Goal: Task Accomplishment & Management: Manage account settings

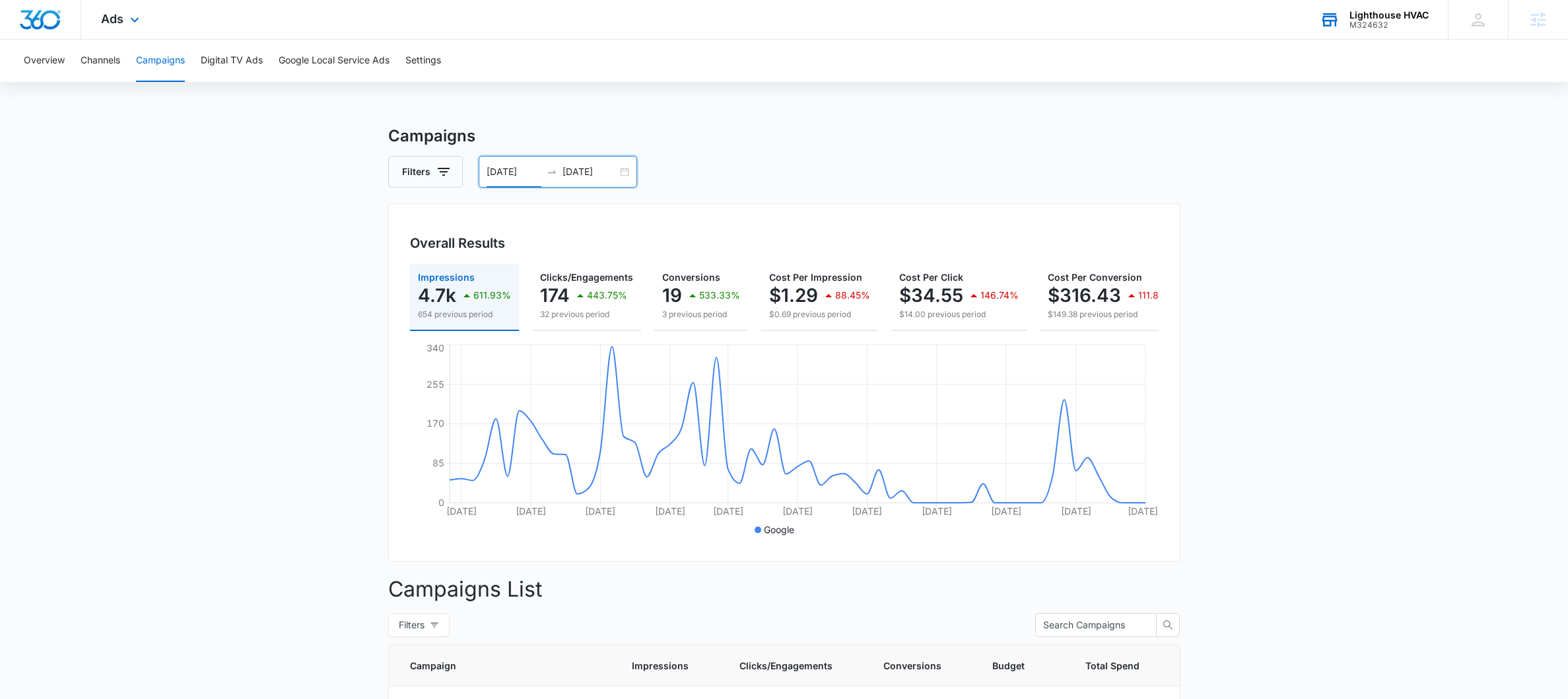
click at [1398, 20] on div "M324632" at bounding box center [1389, 25] width 79 height 10
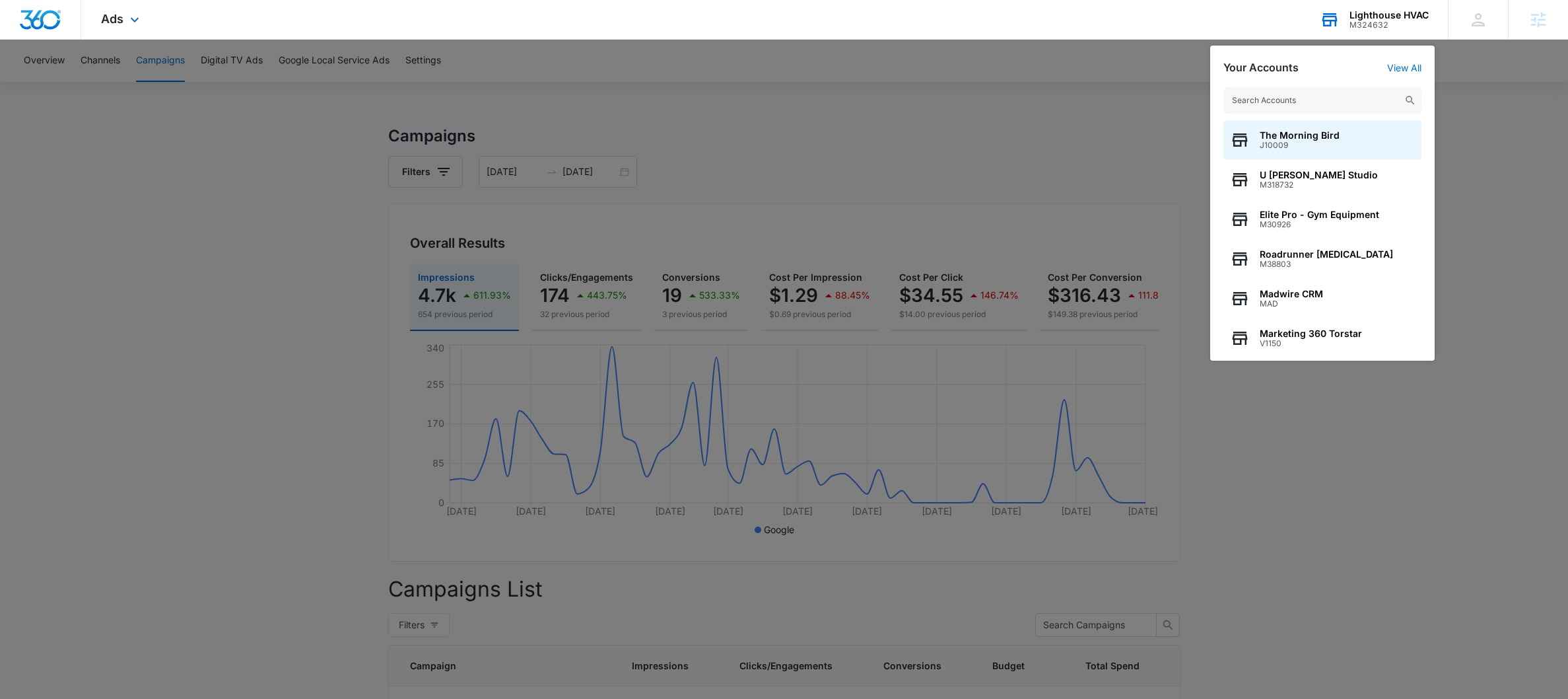
click at [1323, 96] on input "text" at bounding box center [1322, 100] width 198 height 26
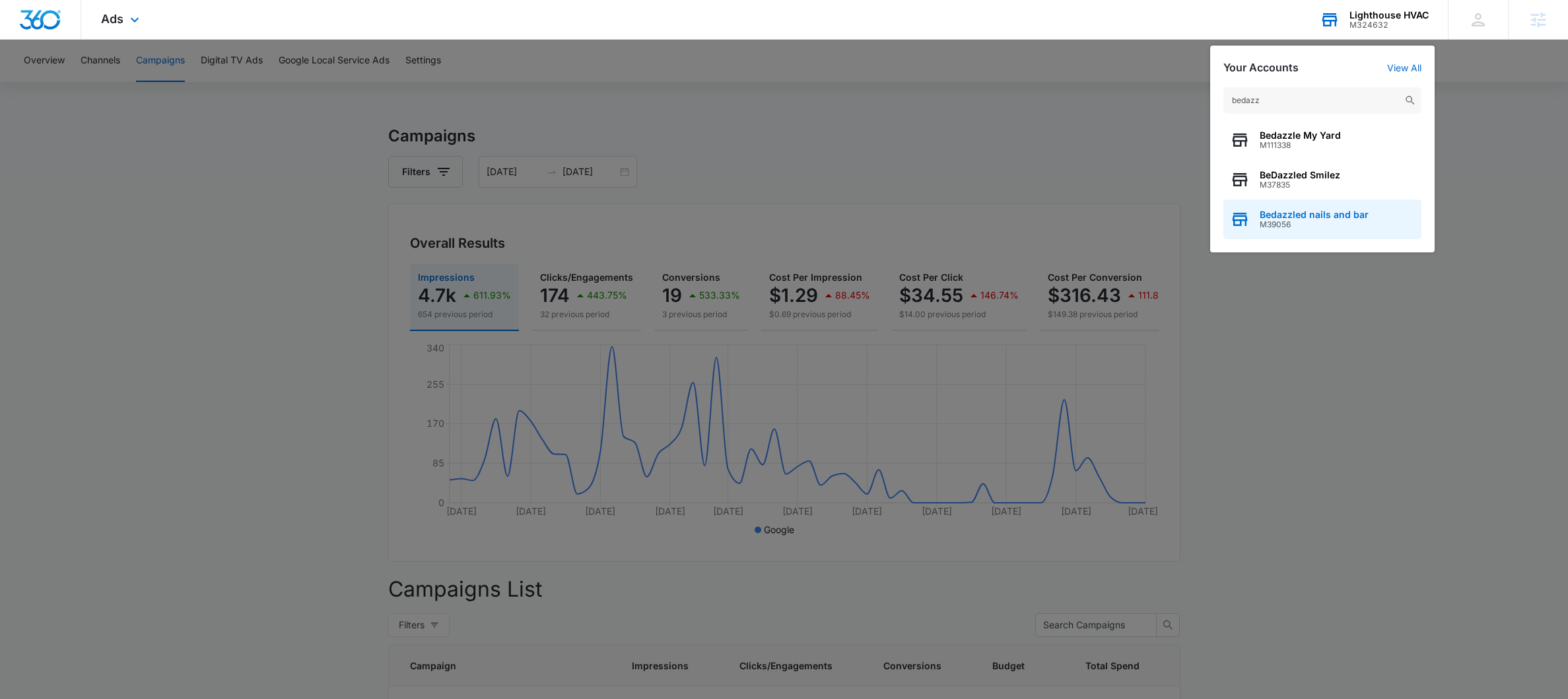
type input "bedazz"
click at [1299, 216] on span "Bedazzled nails and bar" at bounding box center [1314, 215] width 109 height 11
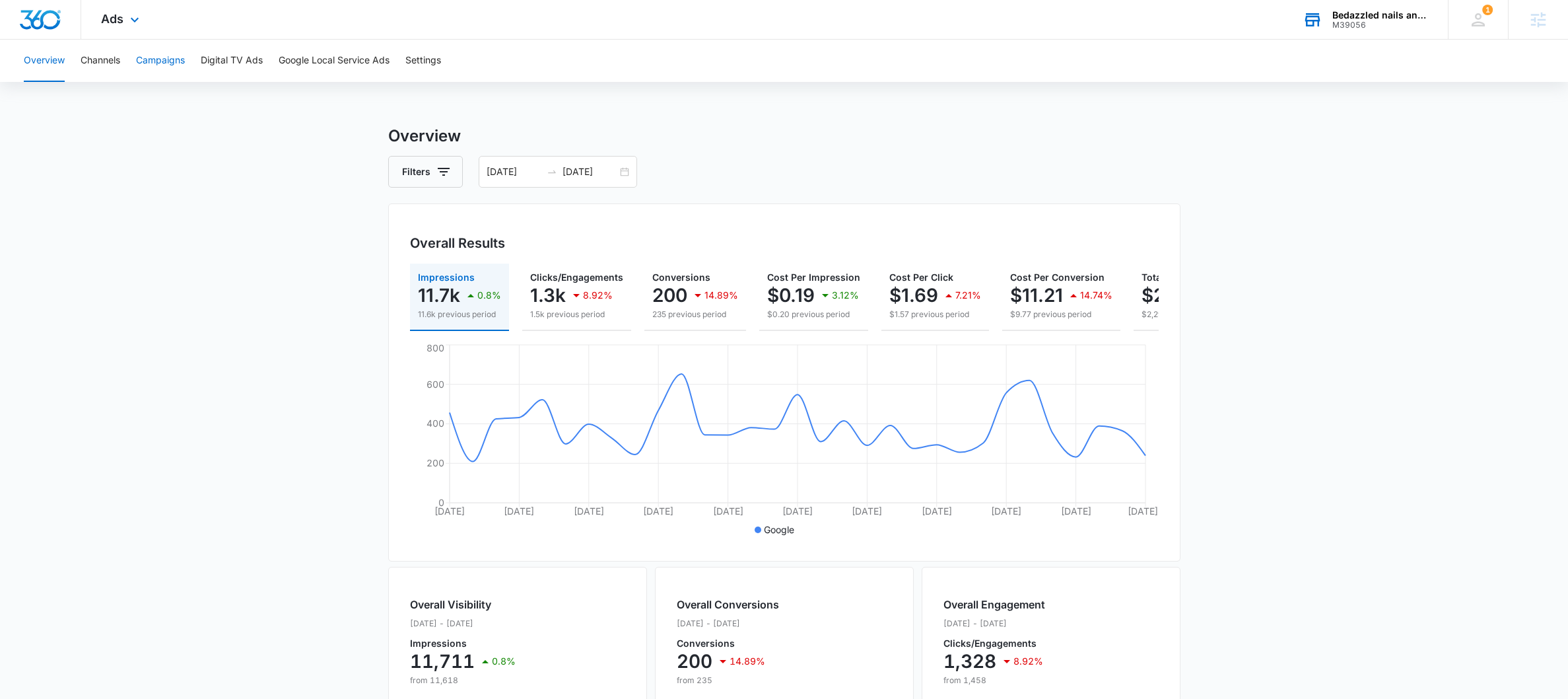
click at [155, 54] on button "Campaigns" at bounding box center [160, 60] width 49 height 42
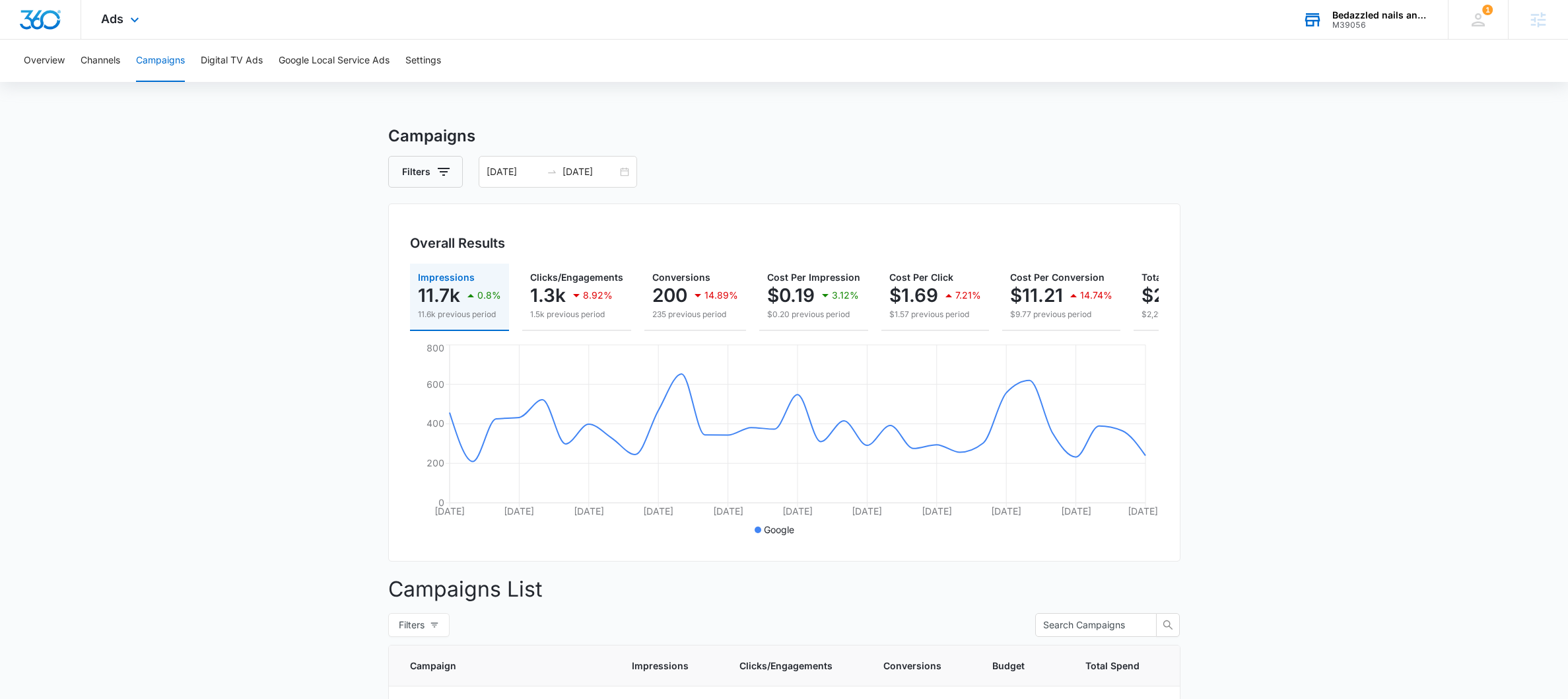
click at [124, 20] on div "Ads Apps Reputation Websites Forms CRM Email Social Payments Content Ads Intell…" at bounding box center [122, 19] width 81 height 39
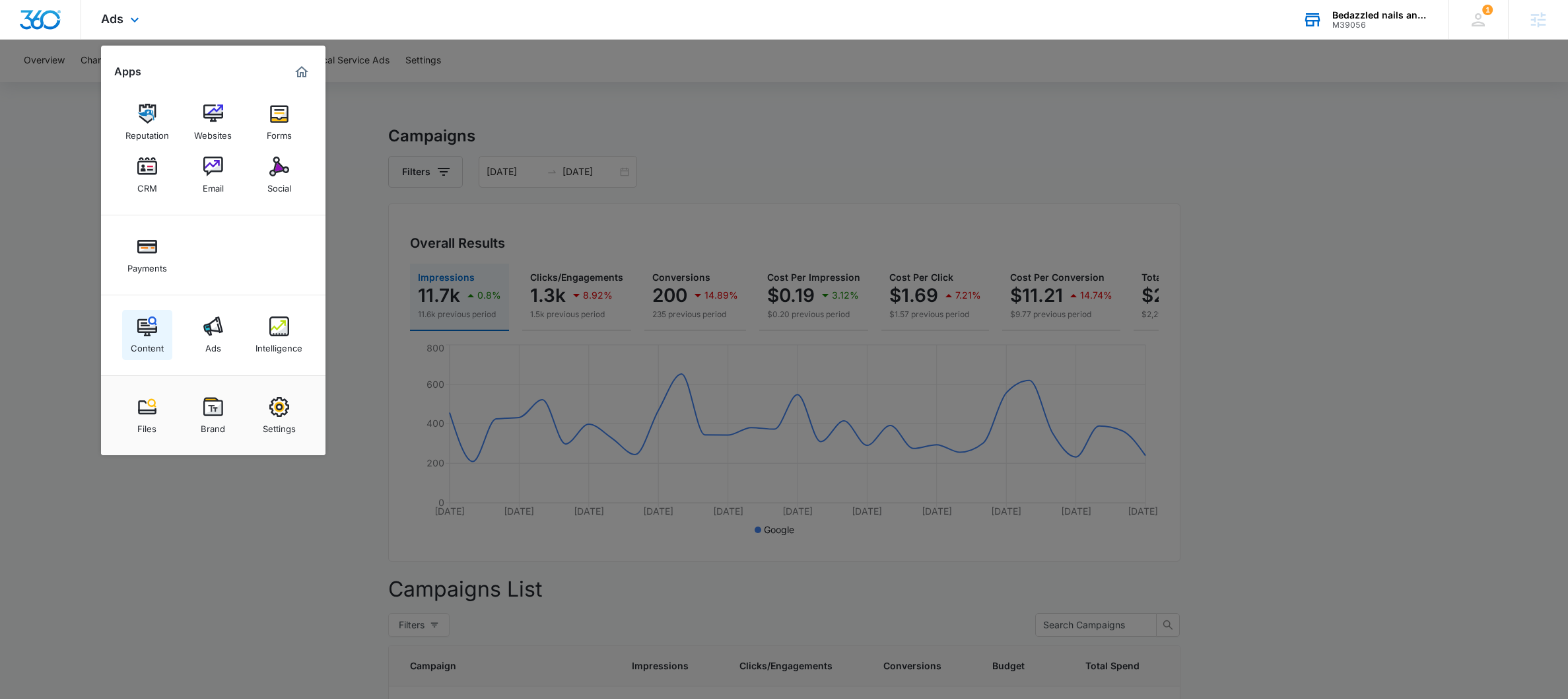
click at [140, 337] on div "Content" at bounding box center [147, 344] width 33 height 17
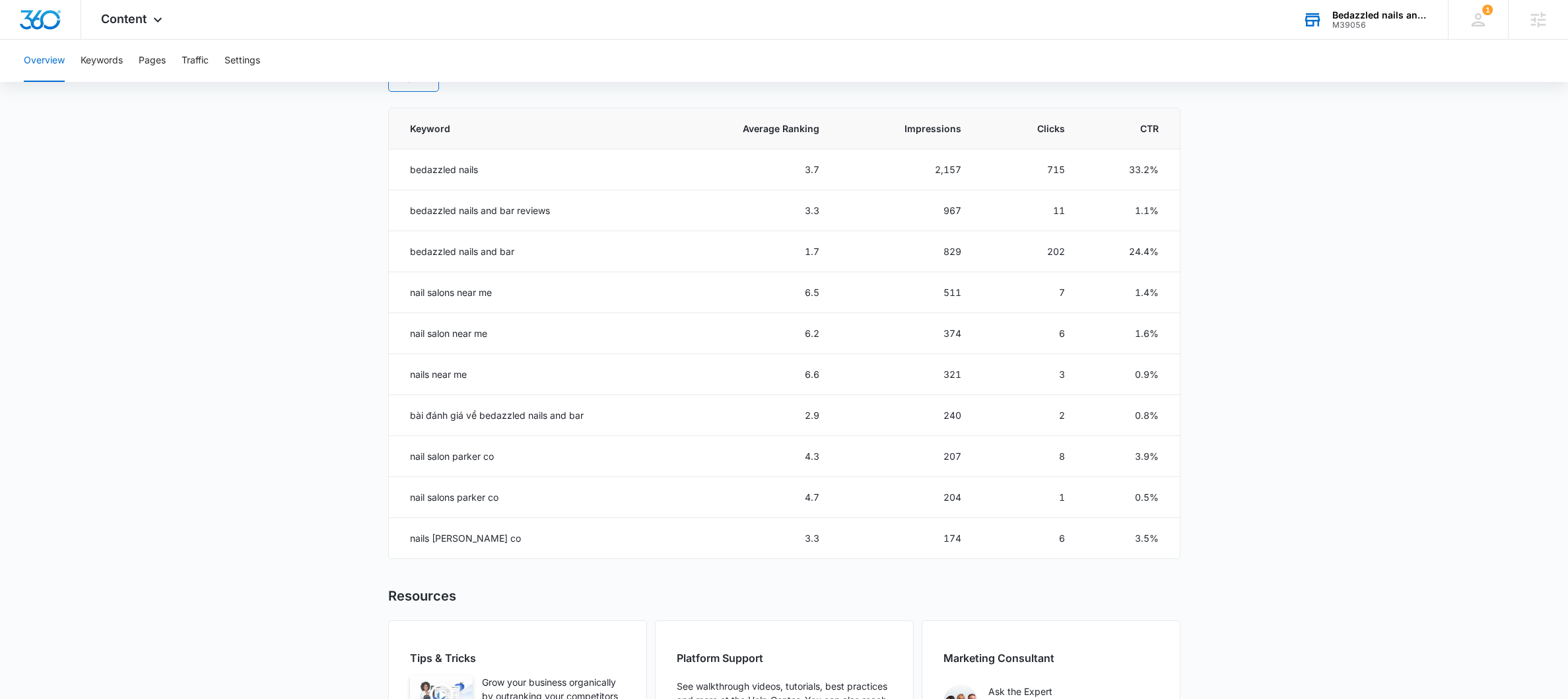
scroll to position [576, 0]
click at [414, 90] on link "View All" at bounding box center [413, 82] width 51 height 25
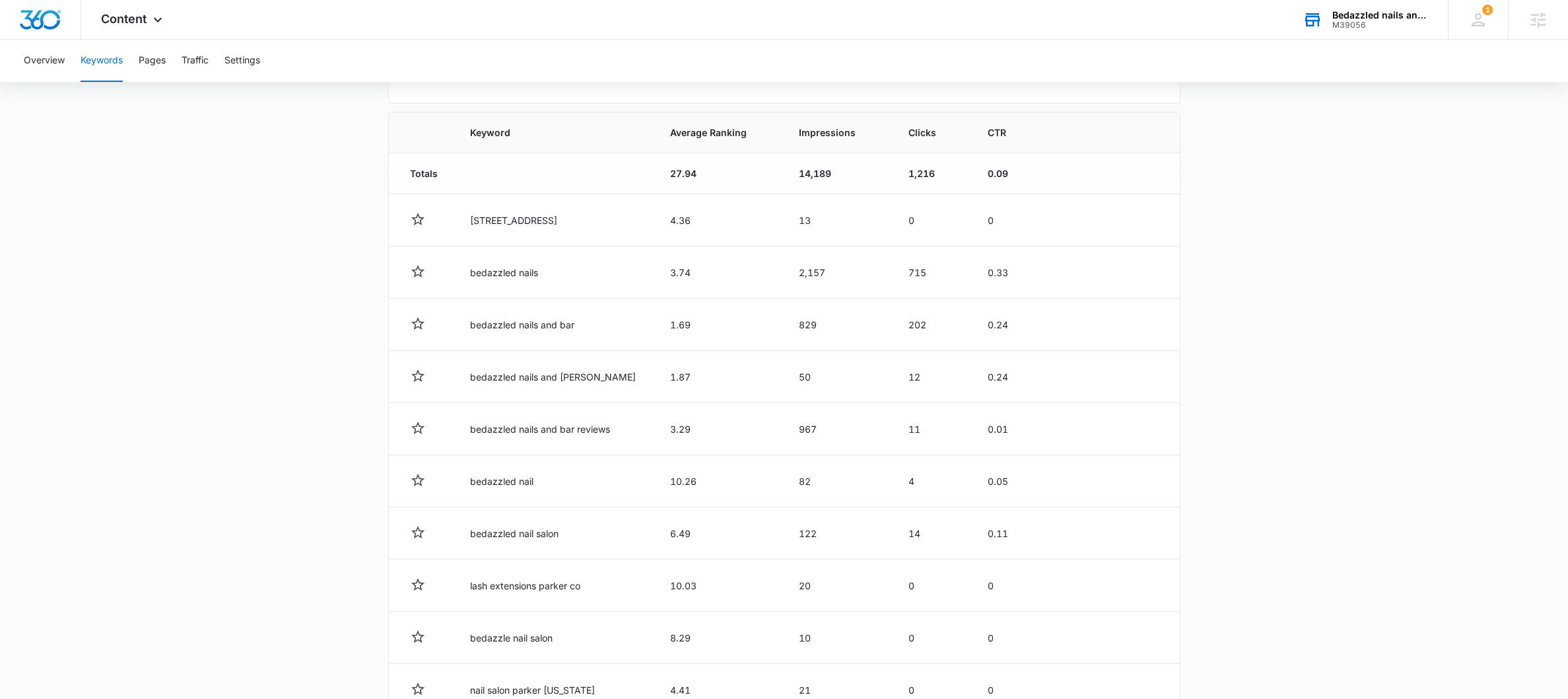
scroll to position [524, 0]
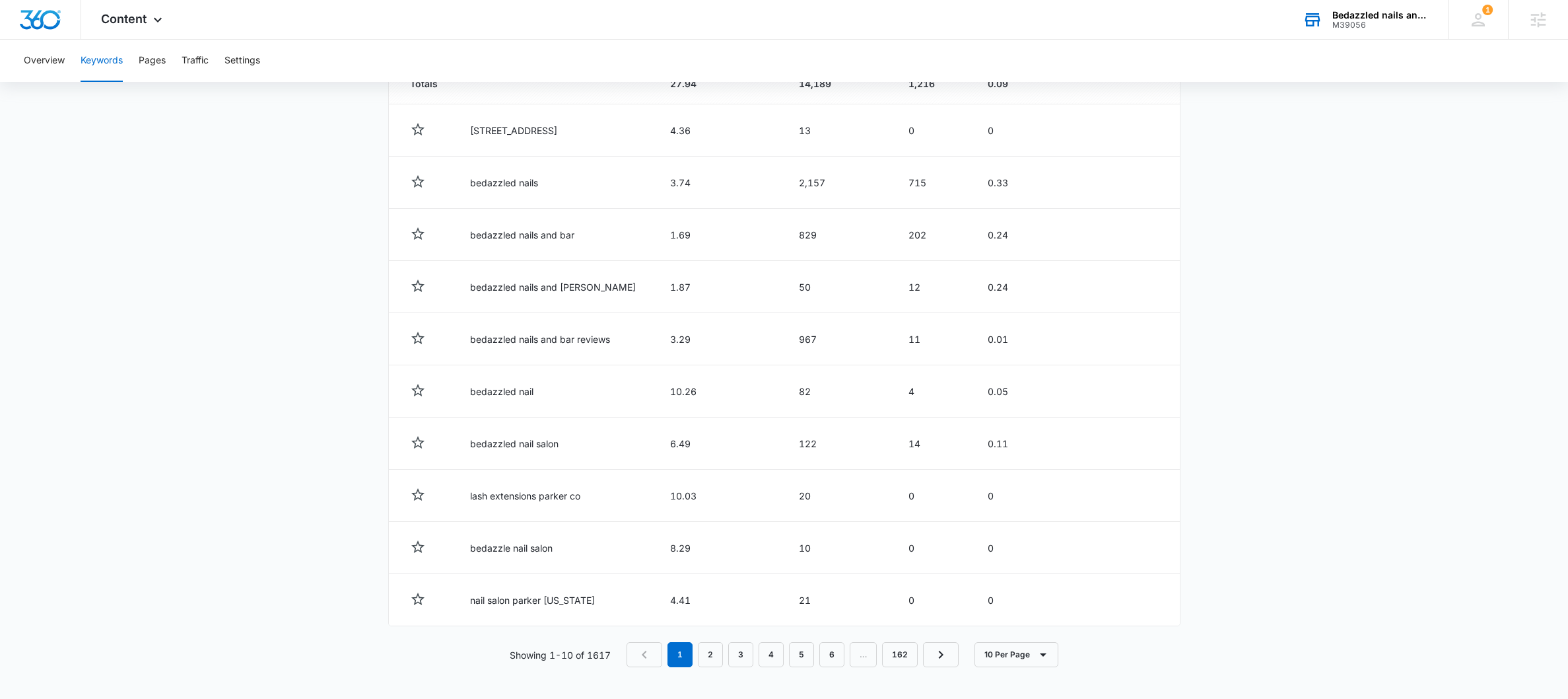
click at [1379, 15] on div "Bedazzled nails and bar" at bounding box center [1381, 16] width 96 height 11
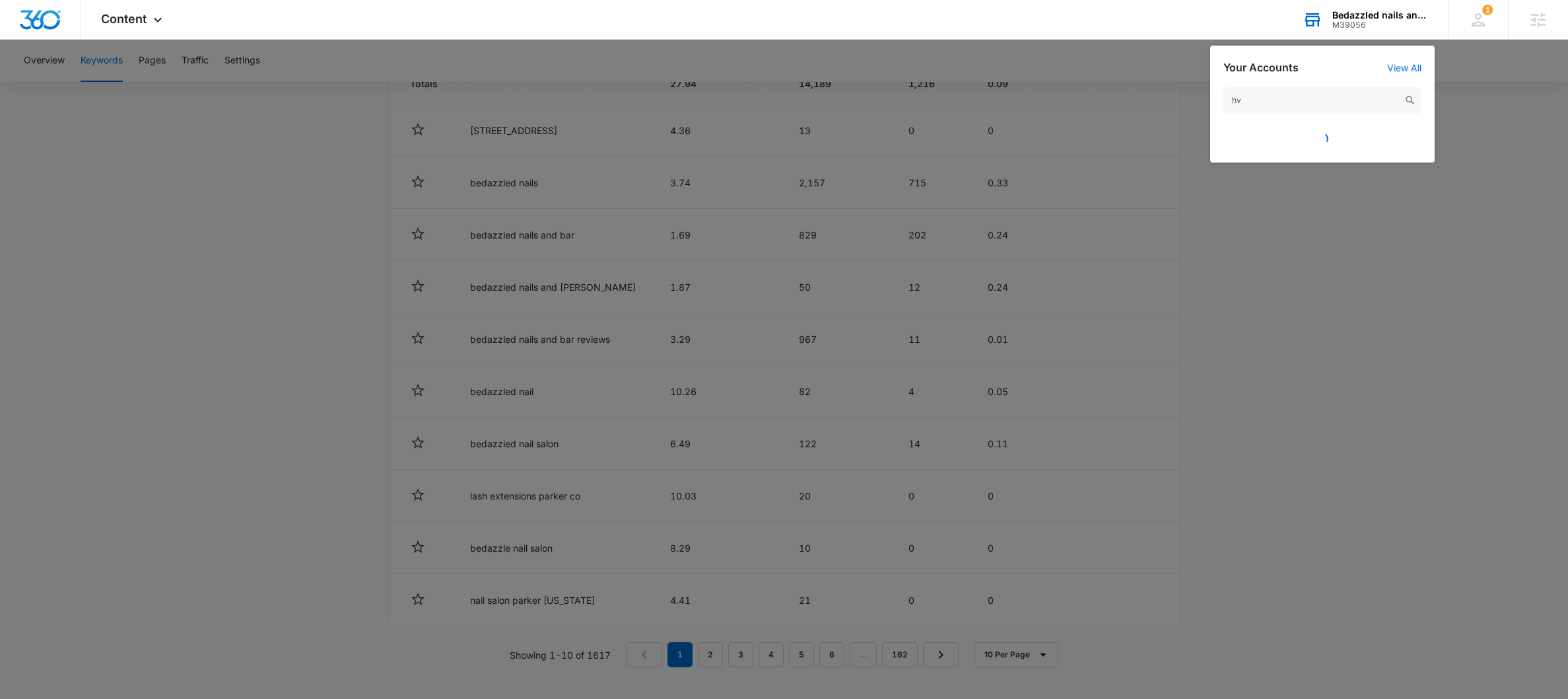
type input "h"
type input "lighthouse hvac"
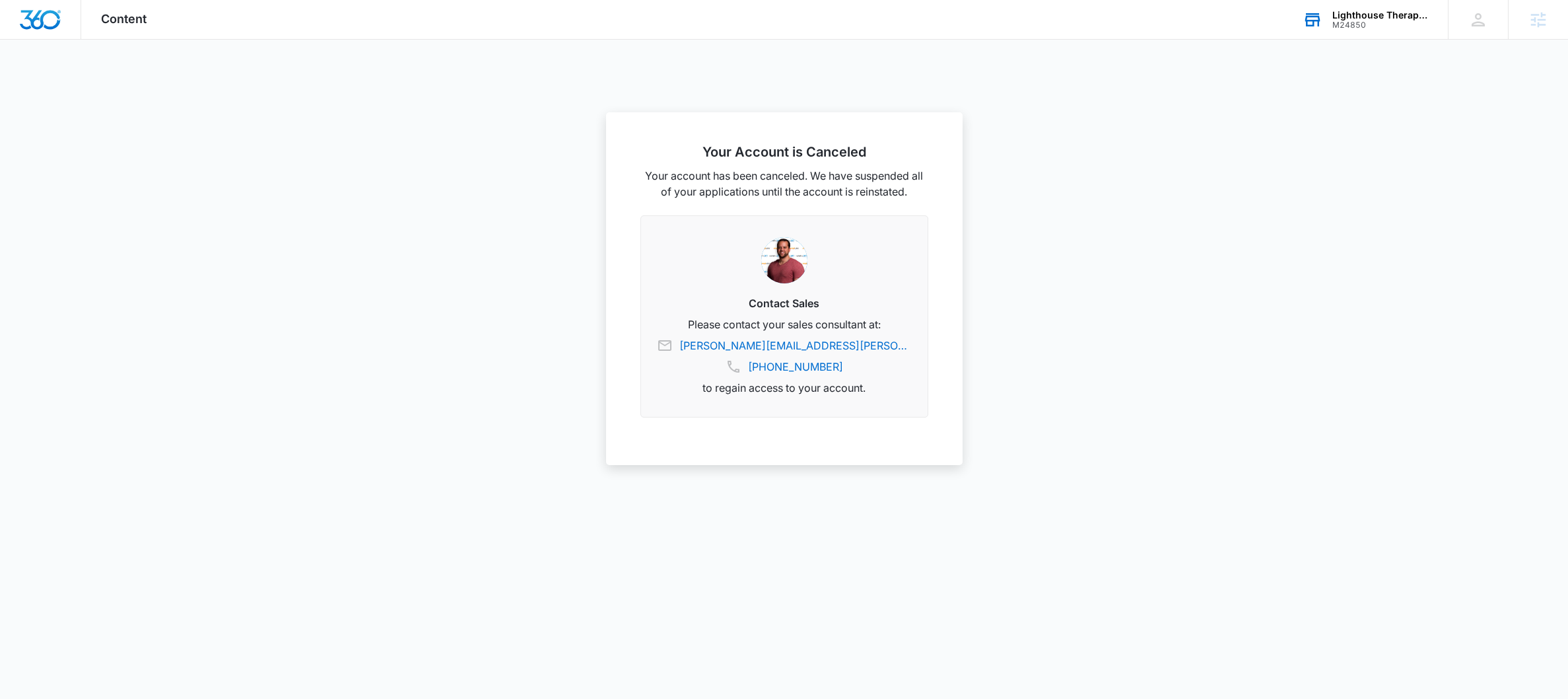
click at [1349, 22] on div "M24850" at bounding box center [1381, 25] width 96 height 10
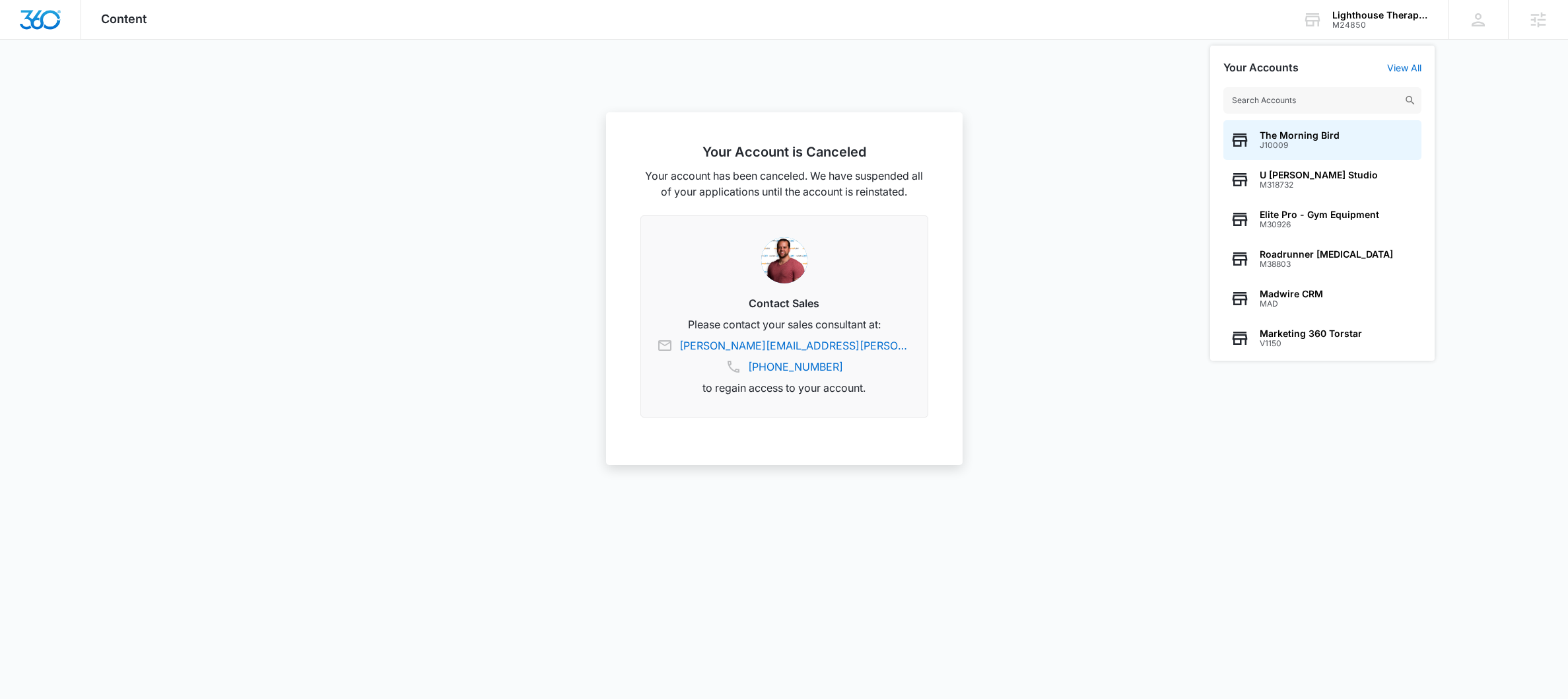
click at [1321, 97] on input "text" at bounding box center [1322, 100] width 198 height 26
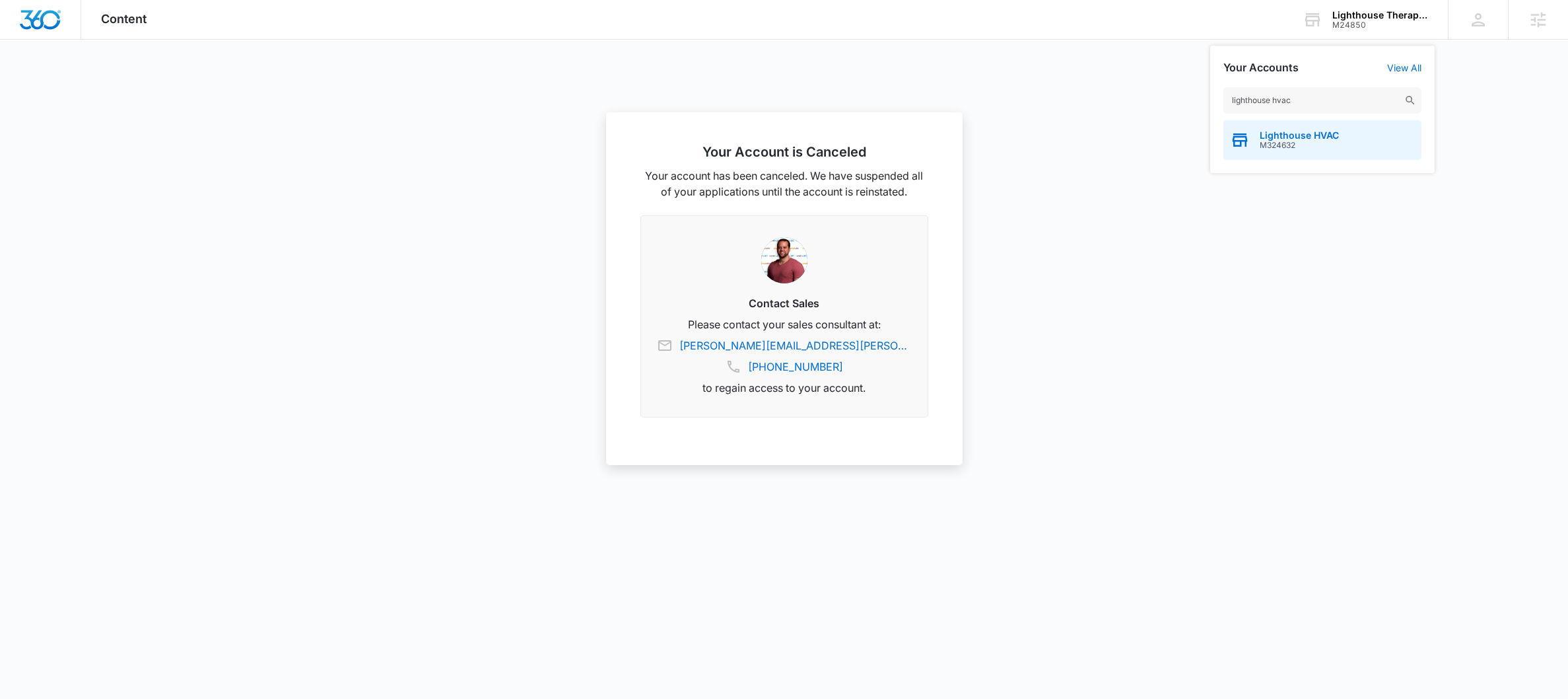
type input "lighthouse hvac"
click at [1327, 139] on span "Lighthouse HVAC" at bounding box center [1299, 136] width 79 height 11
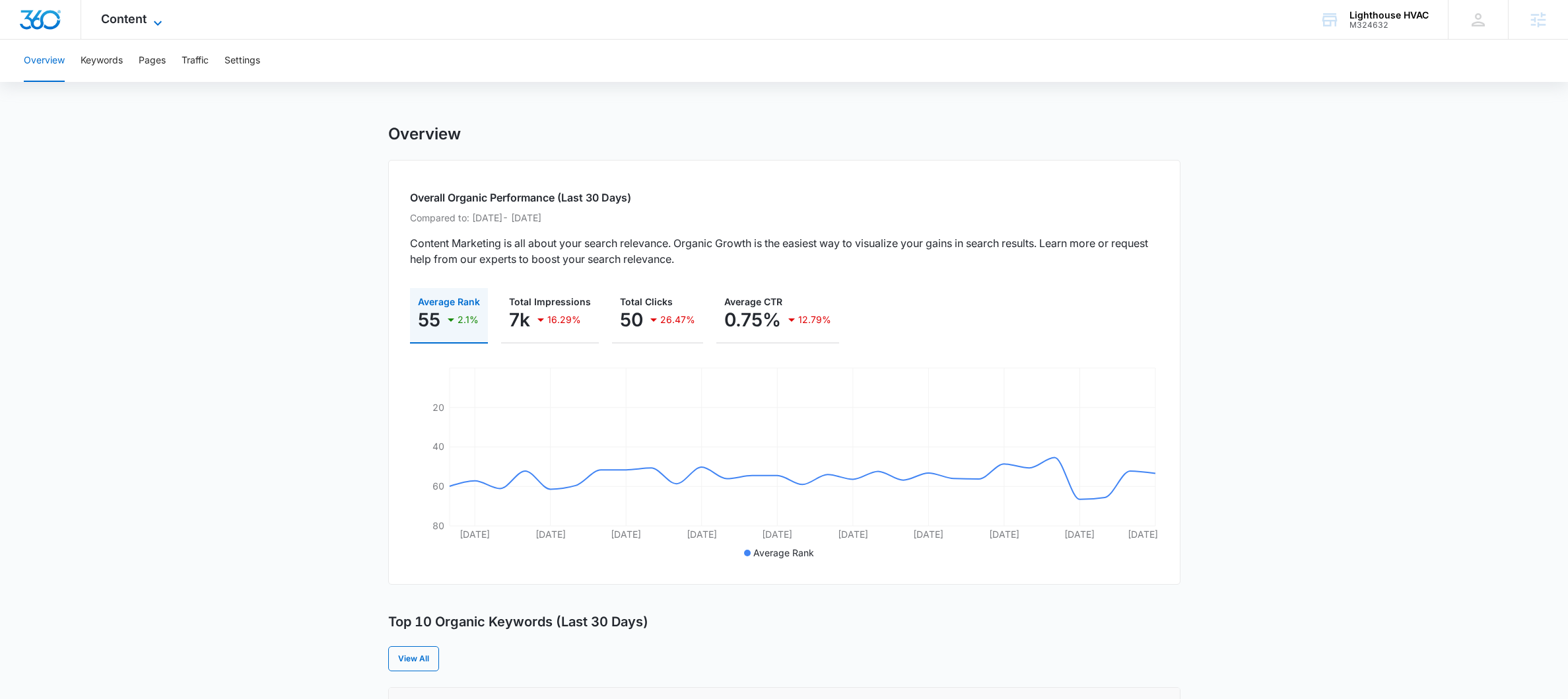
click at [138, 14] on span "Content" at bounding box center [123, 19] width 45 height 14
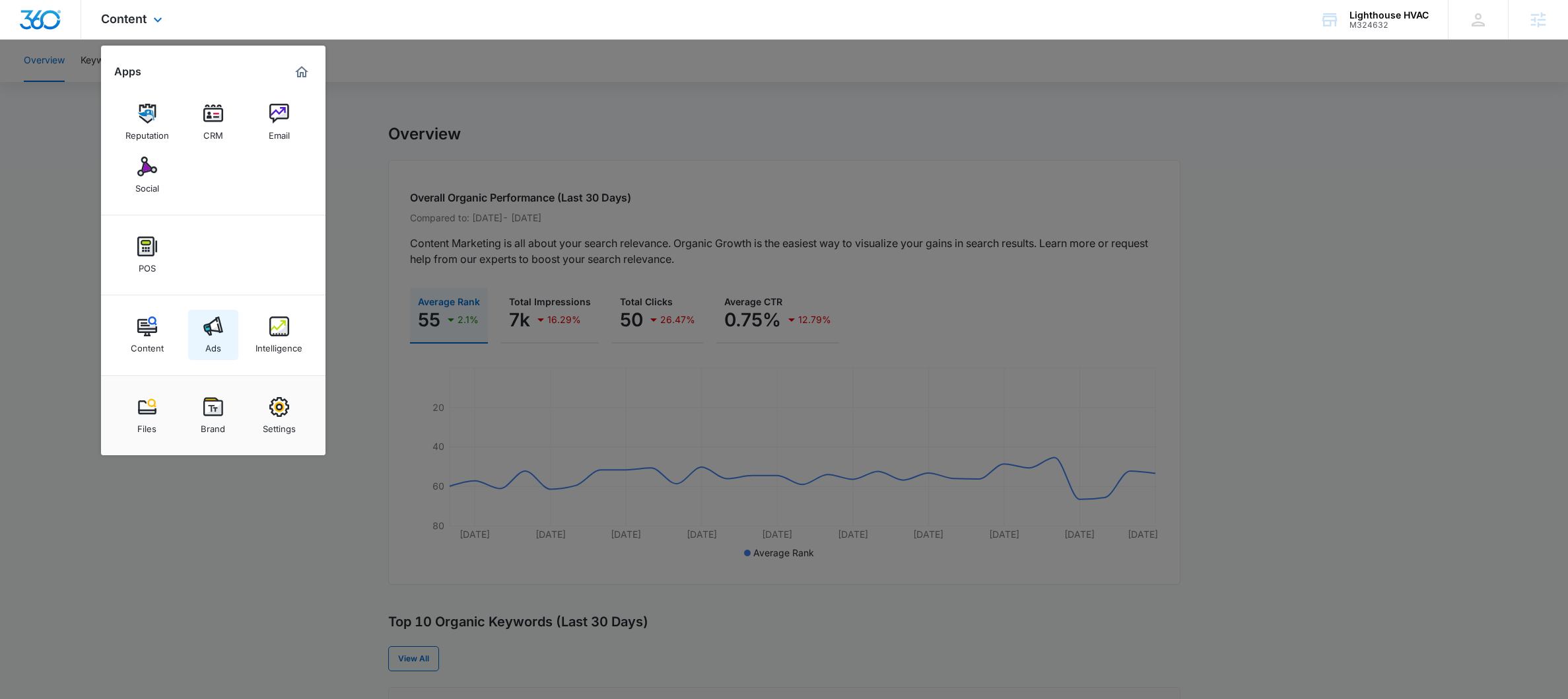
click at [218, 328] on img at bounding box center [213, 326] width 20 height 20
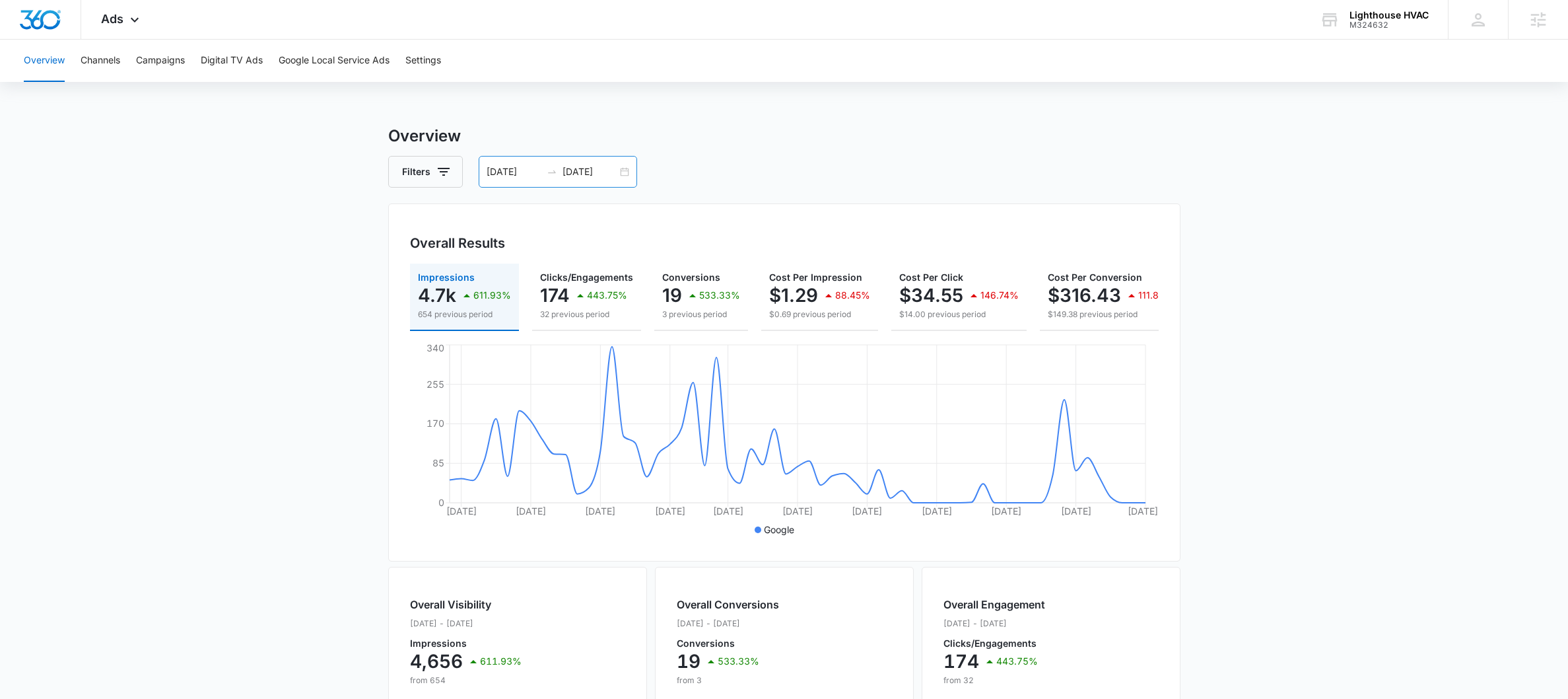
click at [619, 169] on div "[DATE] [DATE]" at bounding box center [558, 172] width 159 height 32
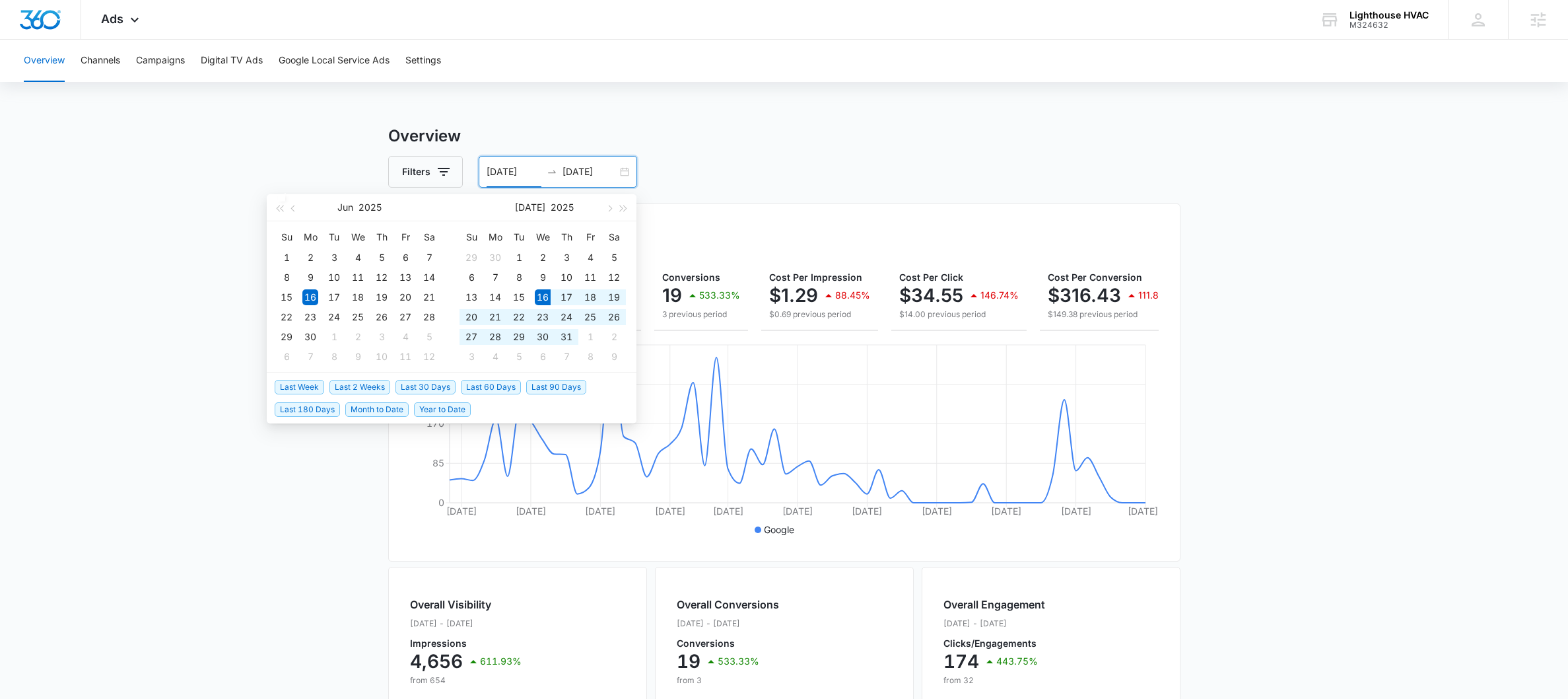
click at [420, 380] on span "Last 30 Days" at bounding box center [425, 387] width 60 height 14
type input "[DATE]"
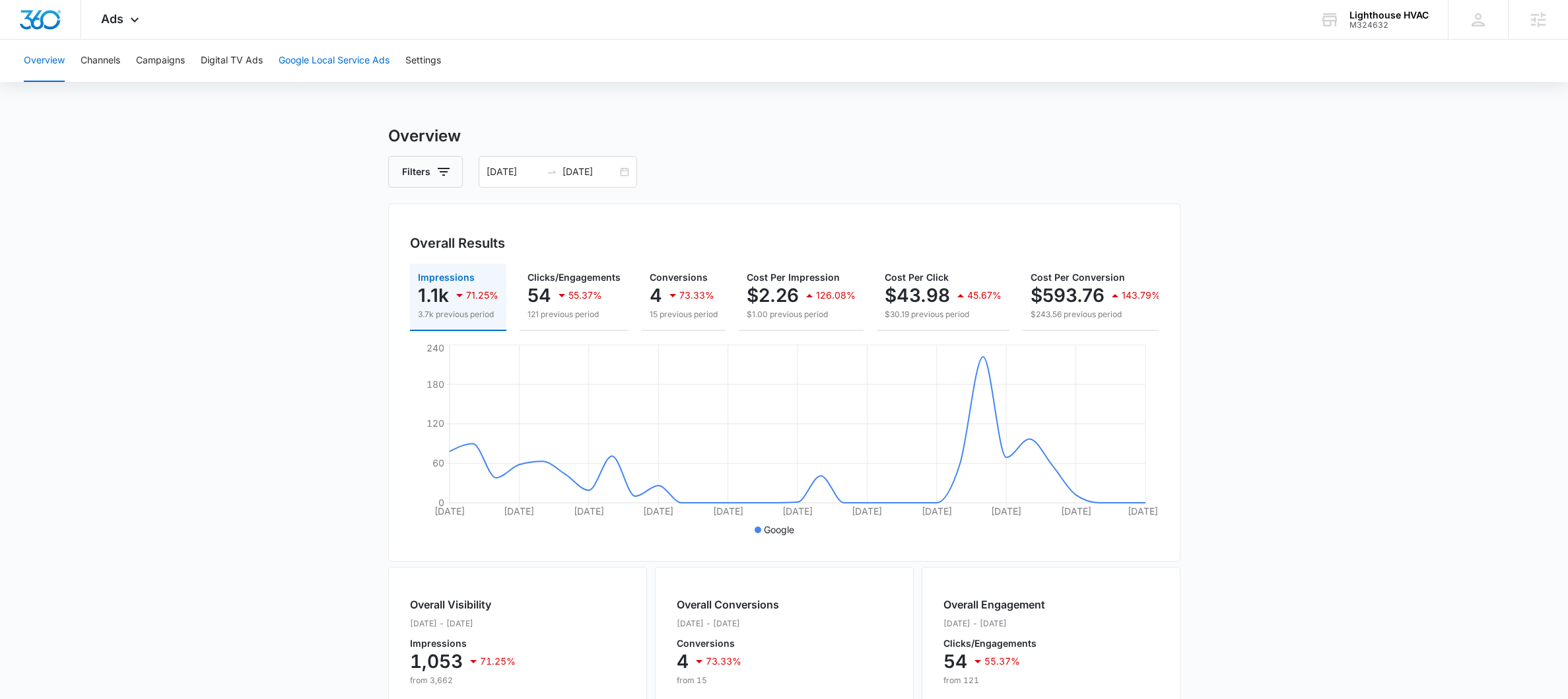
click at [307, 62] on button "Google Local Service Ads" at bounding box center [334, 60] width 111 height 42
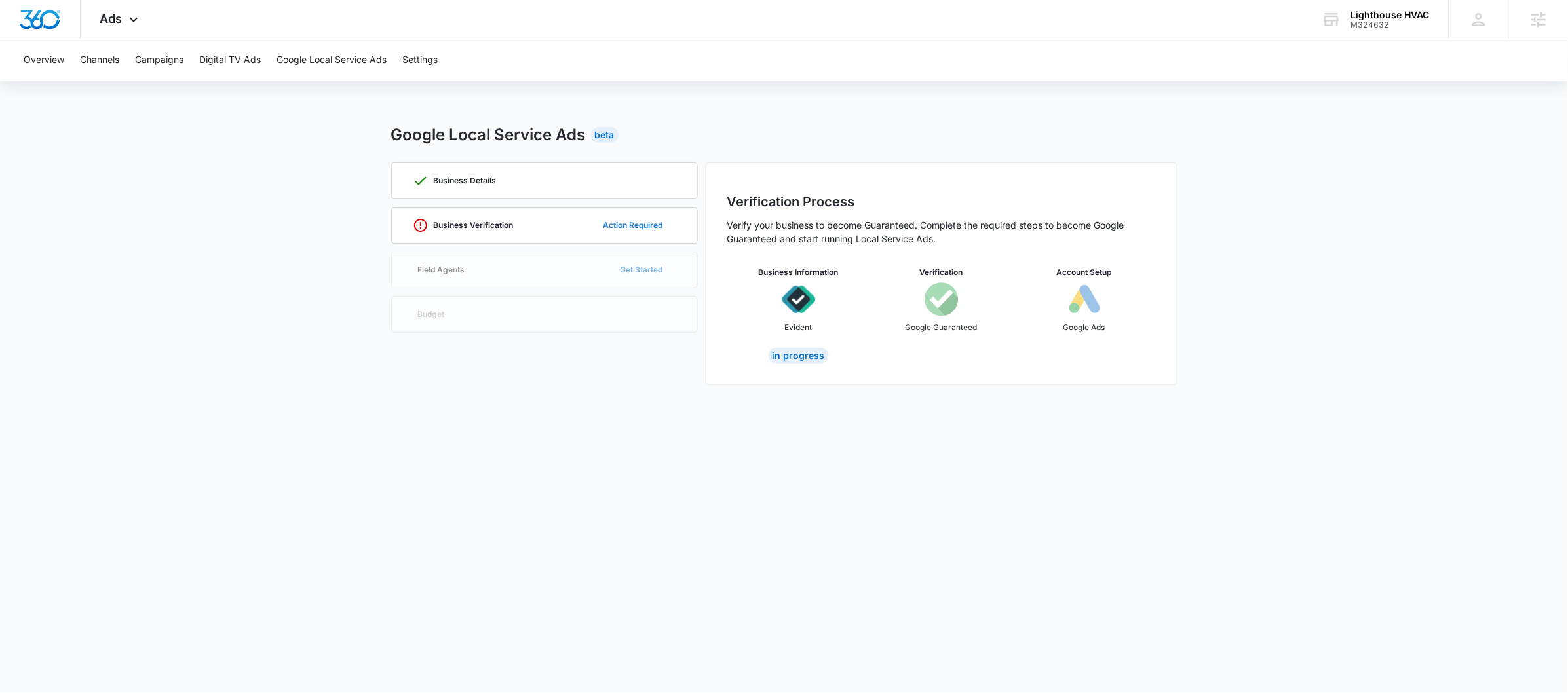
click at [623, 230] on button "Action Required" at bounding box center [633, 225] width 86 height 32
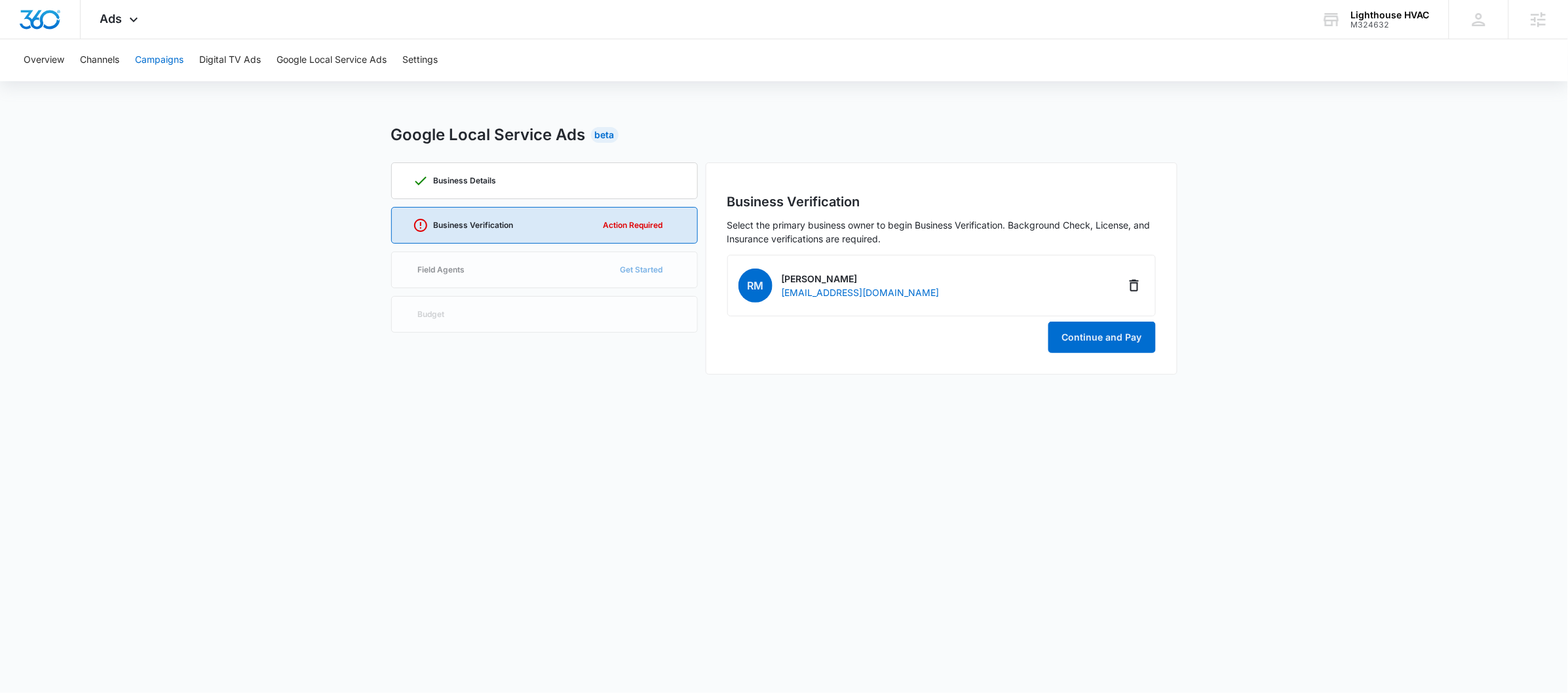
click at [167, 63] on button "Campaigns" at bounding box center [159, 60] width 48 height 42
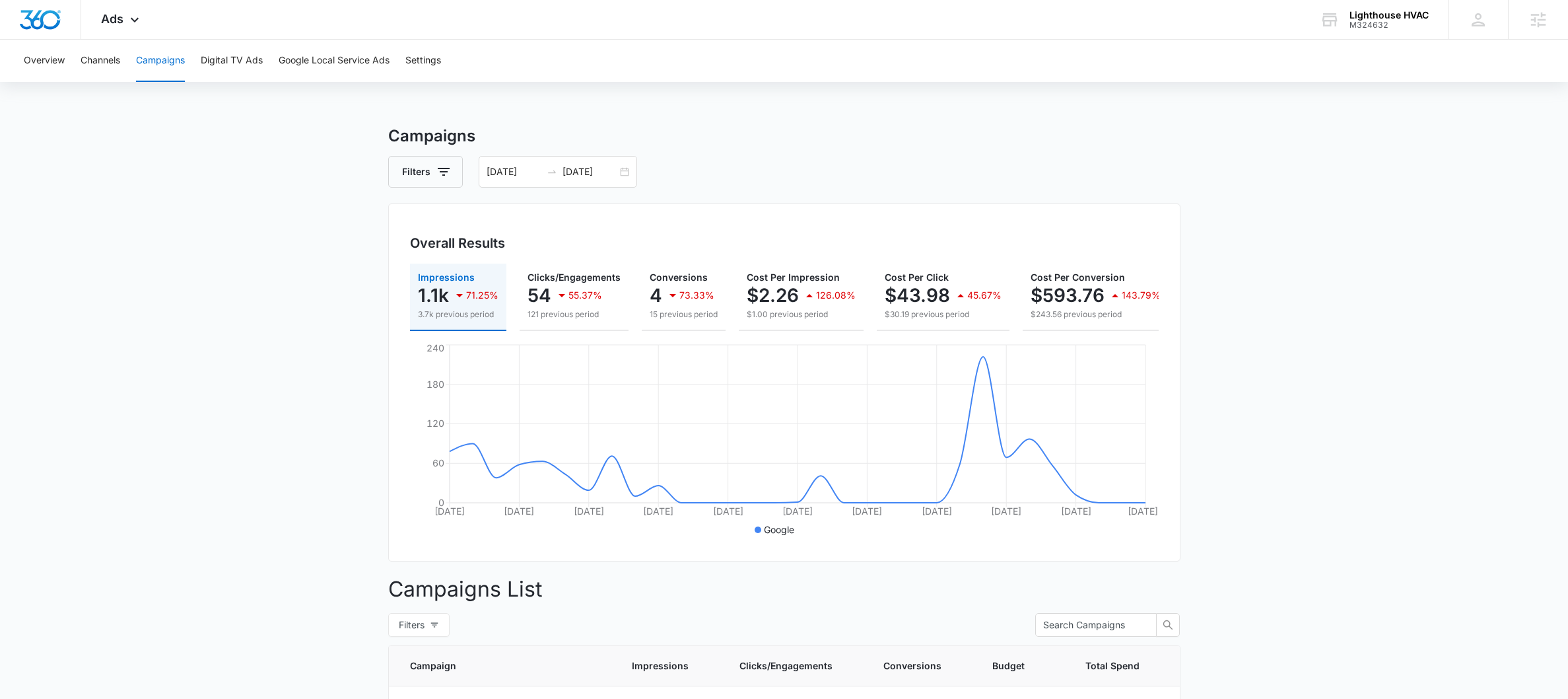
scroll to position [0, 185]
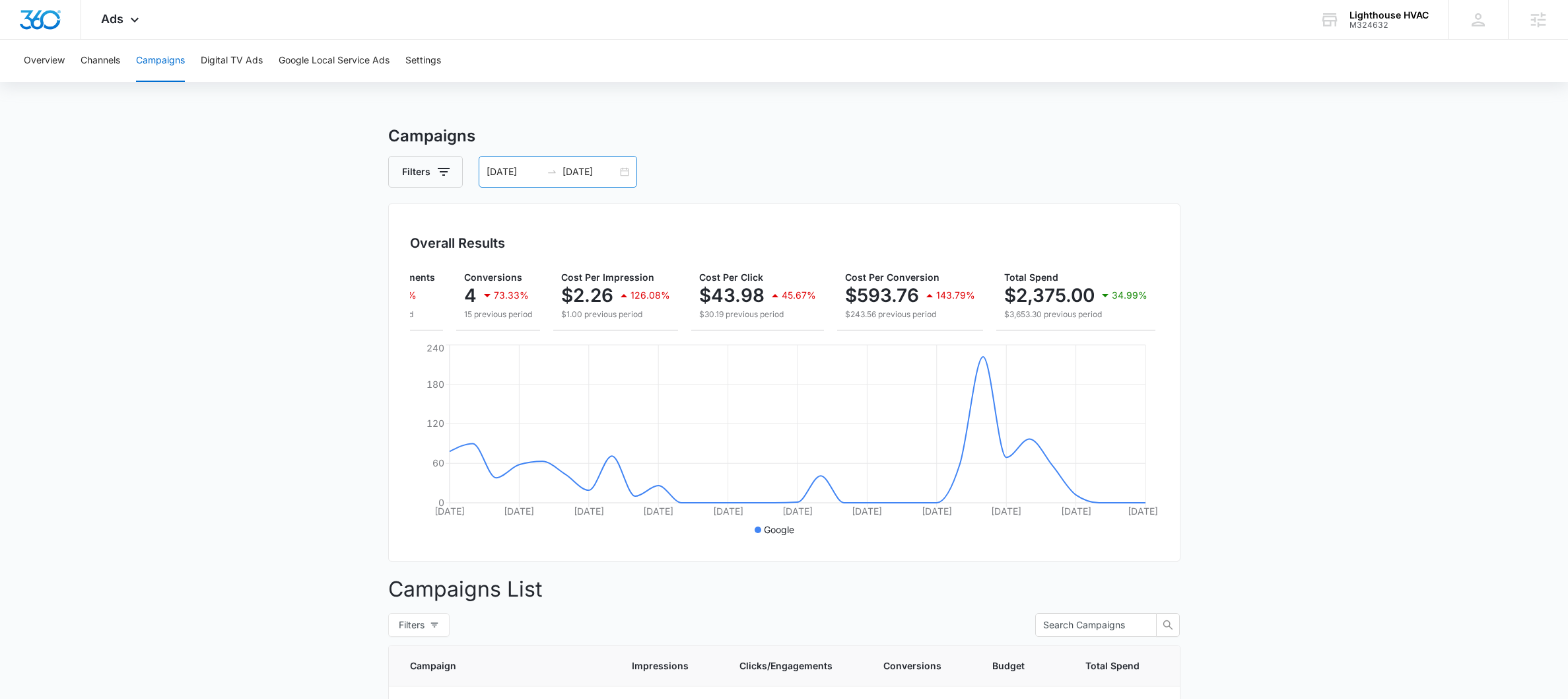
click at [618, 181] on div "[DATE] [DATE]" at bounding box center [558, 172] width 159 height 32
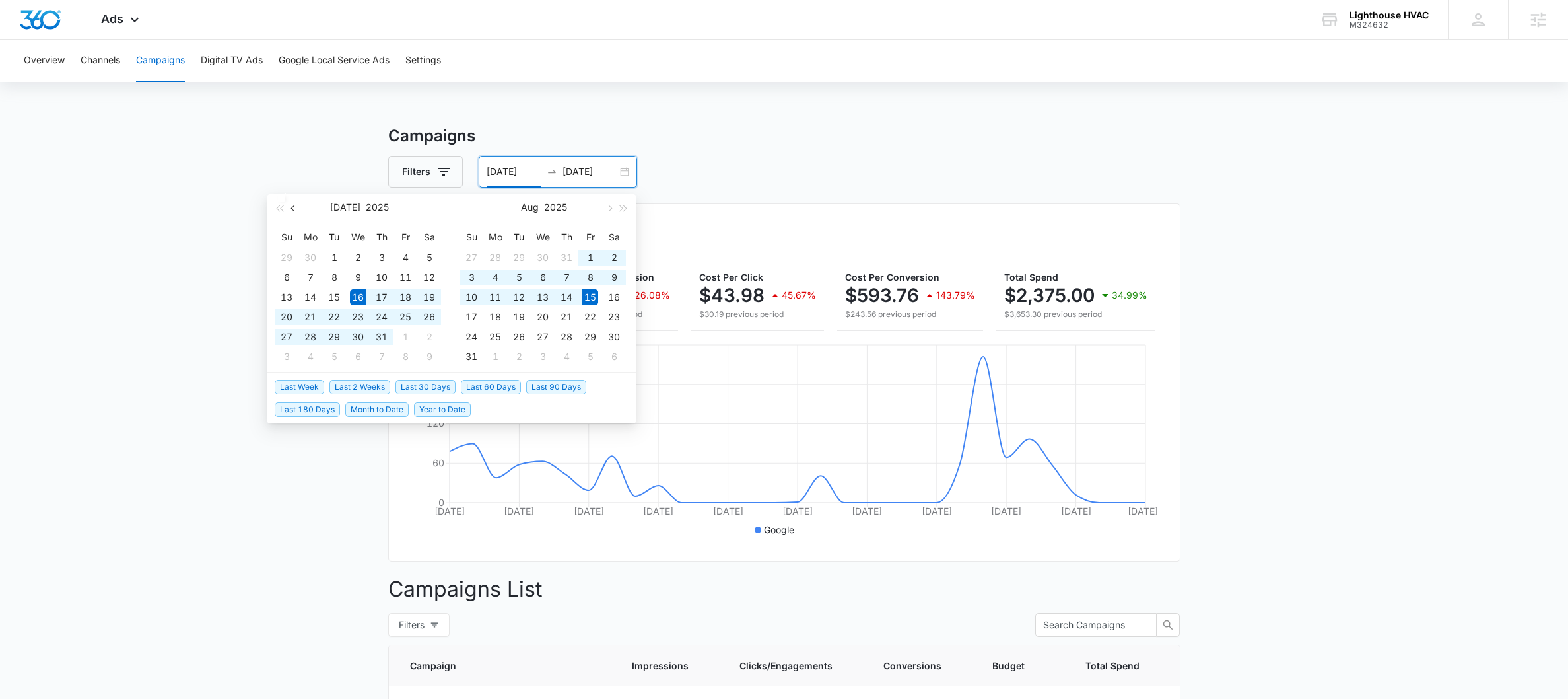
click at [291, 208] on span "button" at bounding box center [294, 208] width 7 height 7
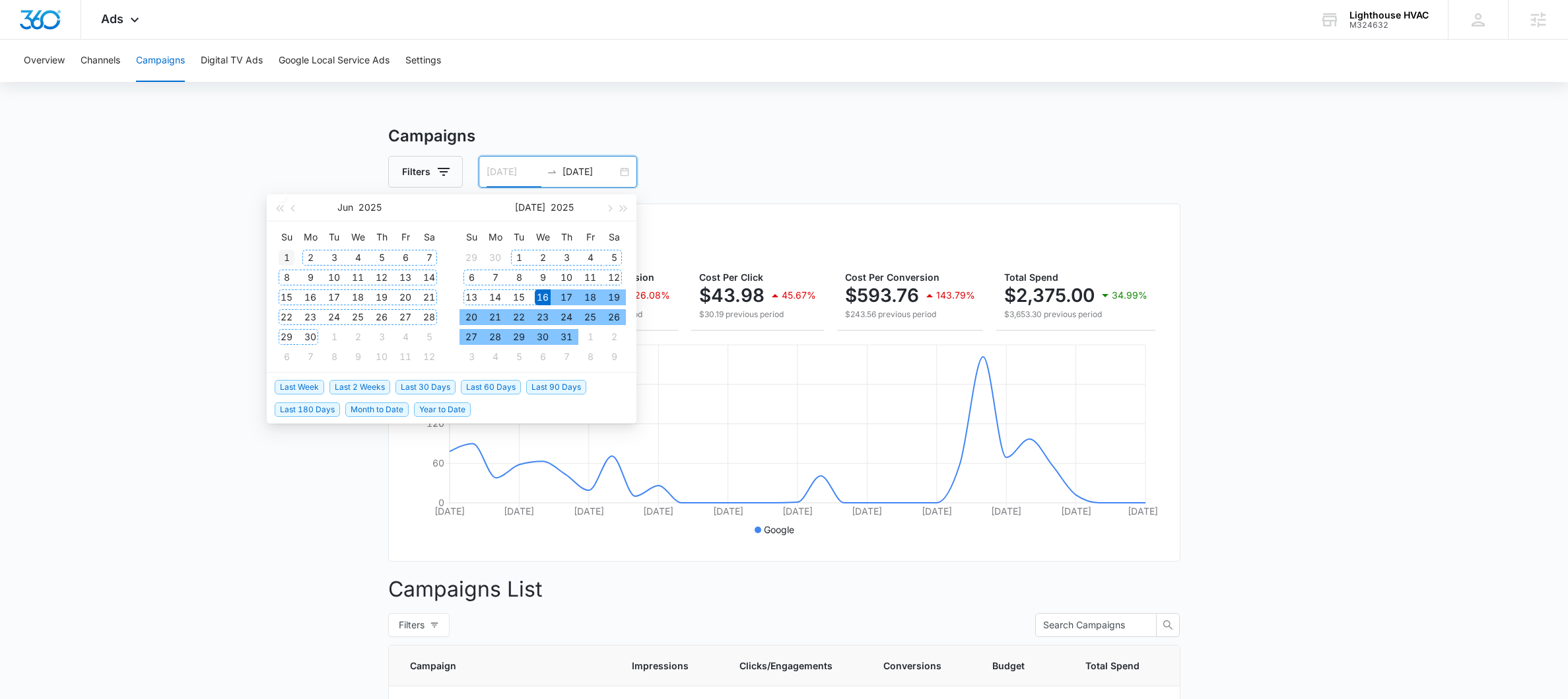
type input "[DATE]"
click at [293, 260] on div "1" at bounding box center [286, 257] width 16 height 16
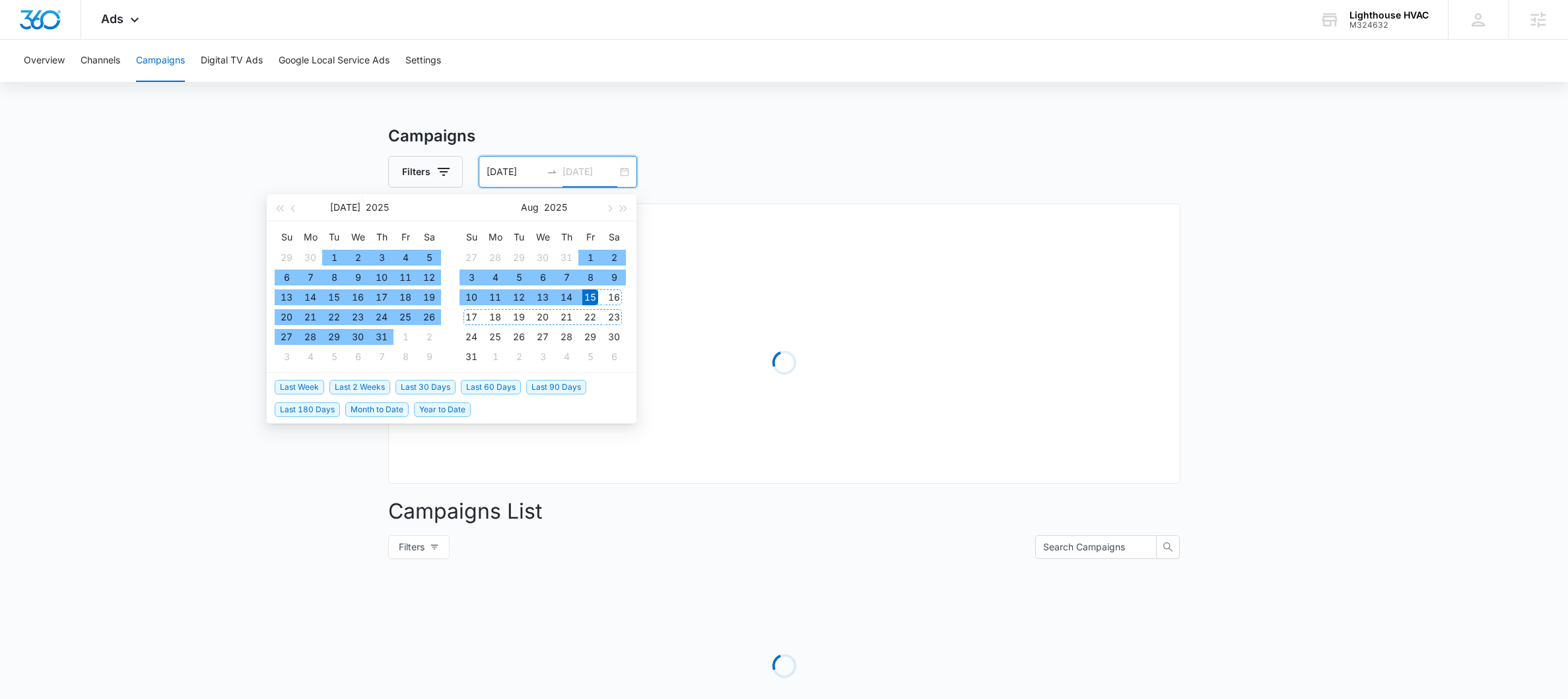
type input "[DATE]"
click at [592, 297] on div "15" at bounding box center [590, 297] width 16 height 16
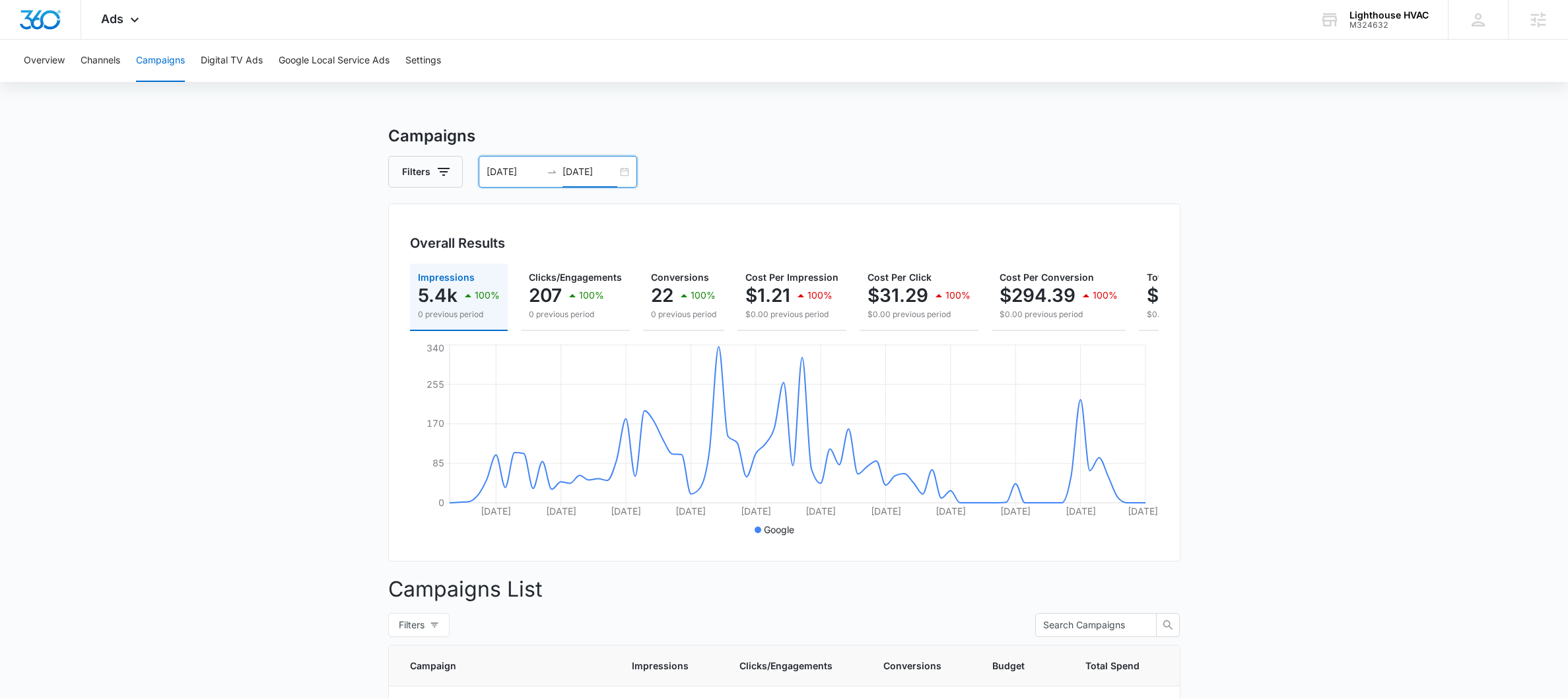
scroll to position [0, 5]
click at [627, 170] on div "[DATE] [DATE]" at bounding box center [558, 172] width 159 height 32
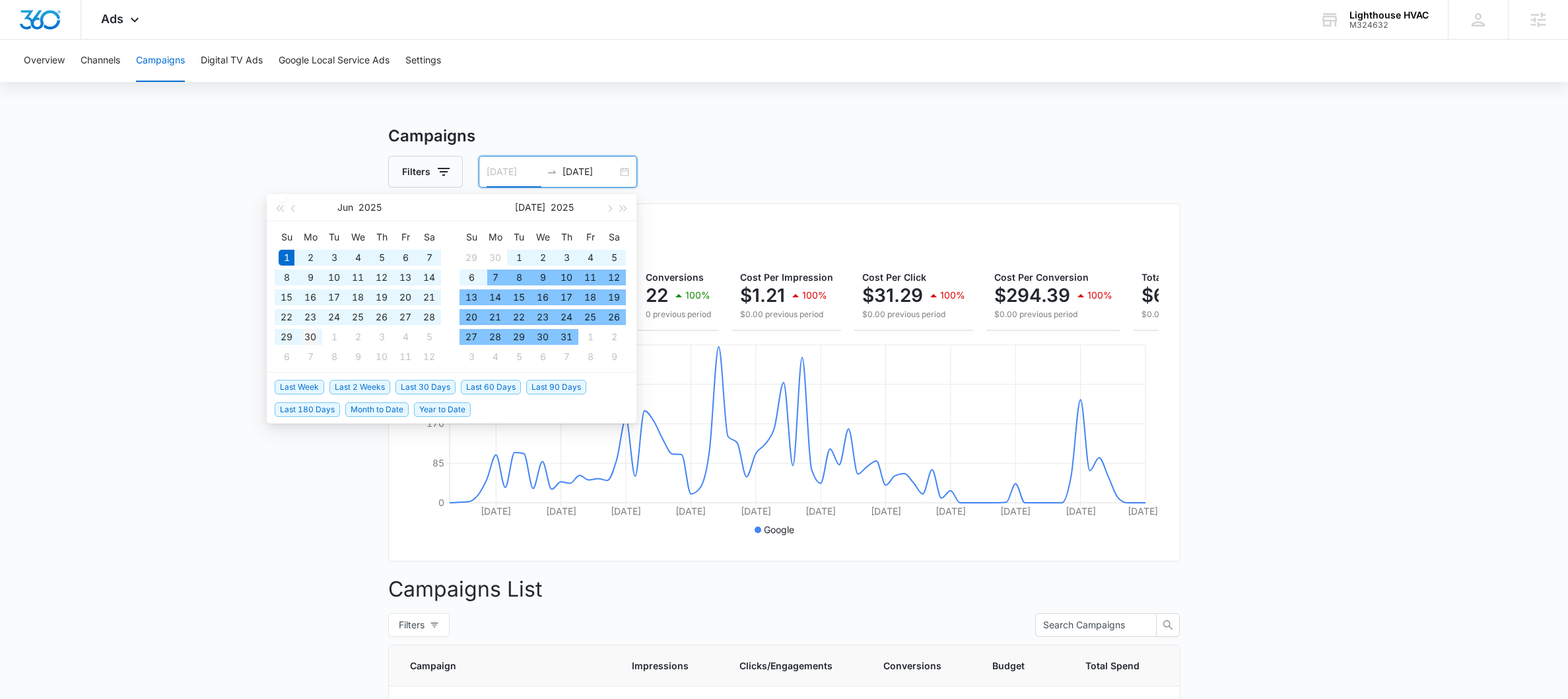
type input "[DATE]"
click at [313, 342] on div "30" at bounding box center [310, 337] width 16 height 16
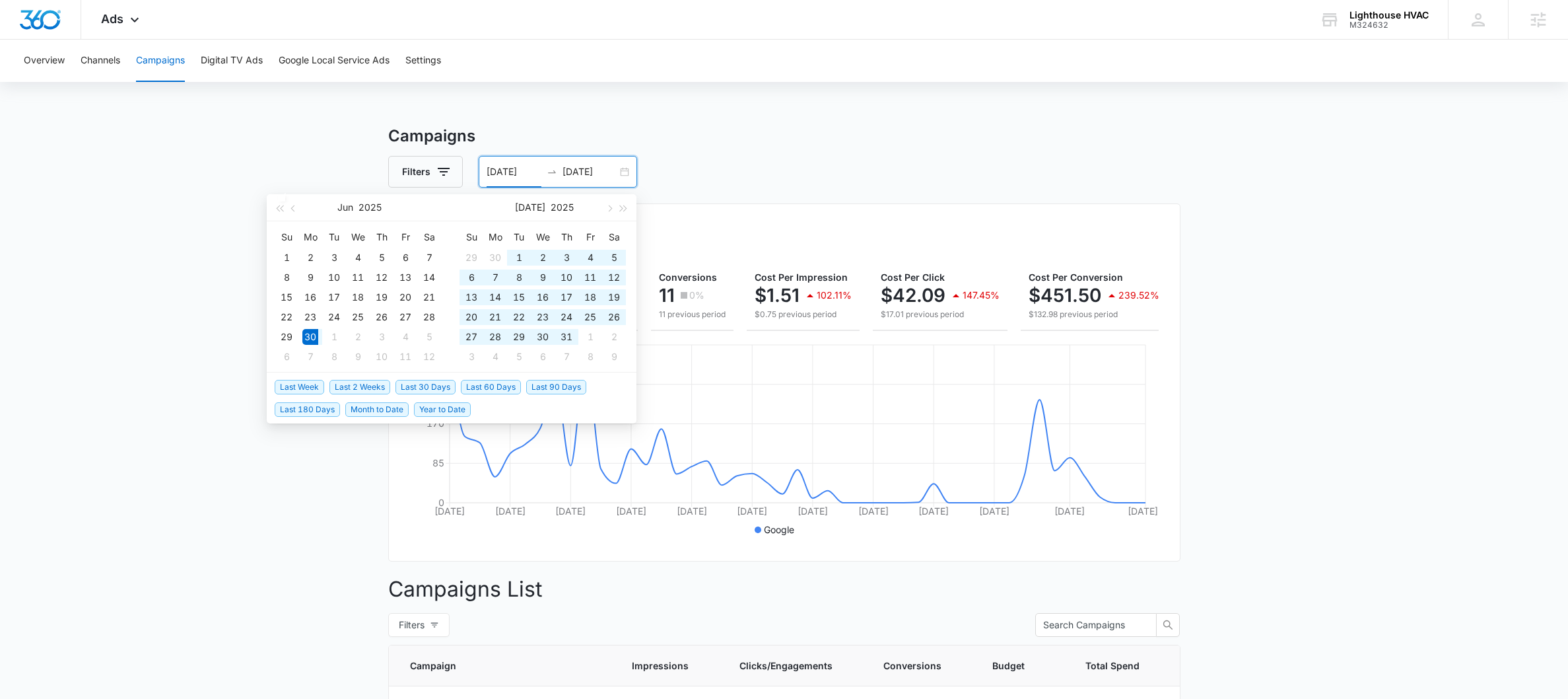
click at [493, 175] on input "[DATE]" at bounding box center [514, 171] width 55 height 14
click at [573, 174] on input "[DATE]" at bounding box center [590, 171] width 55 height 14
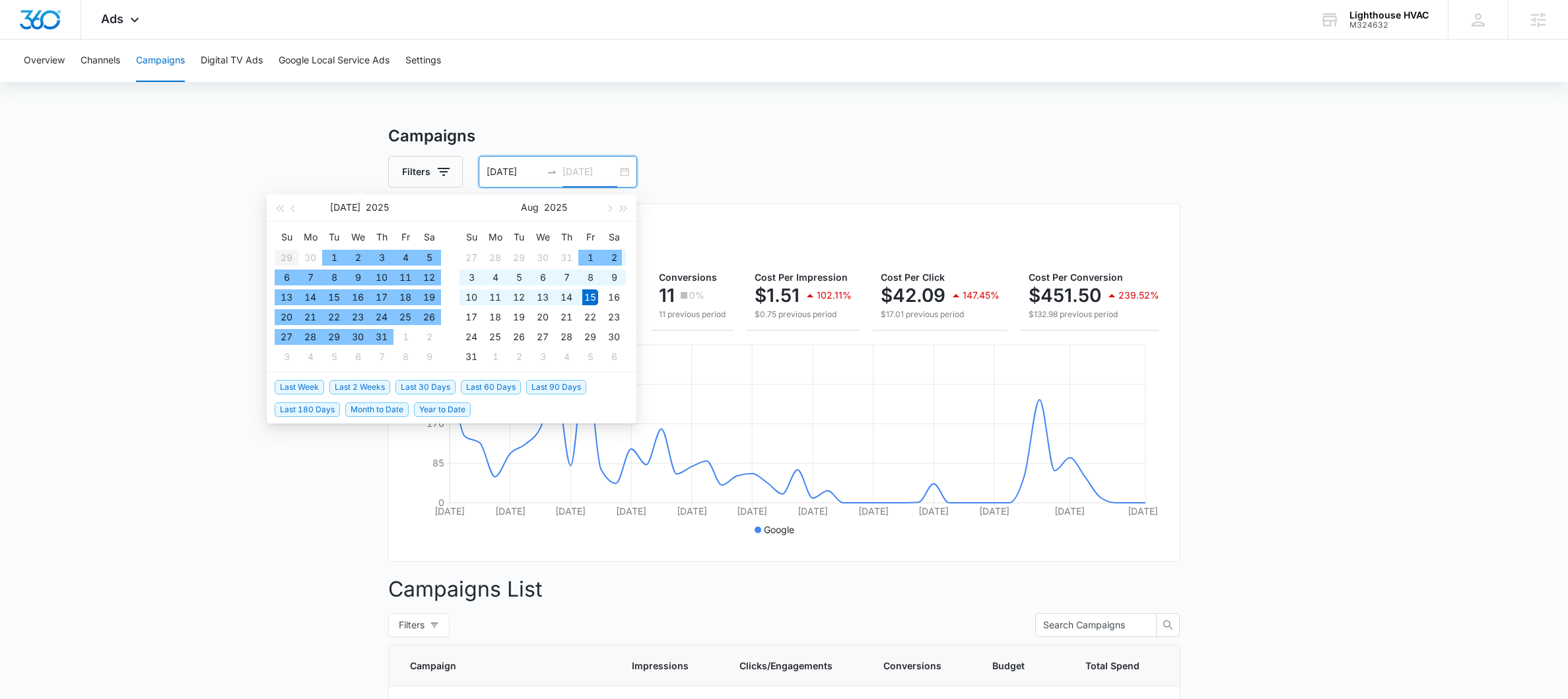
type input "[DATE]"
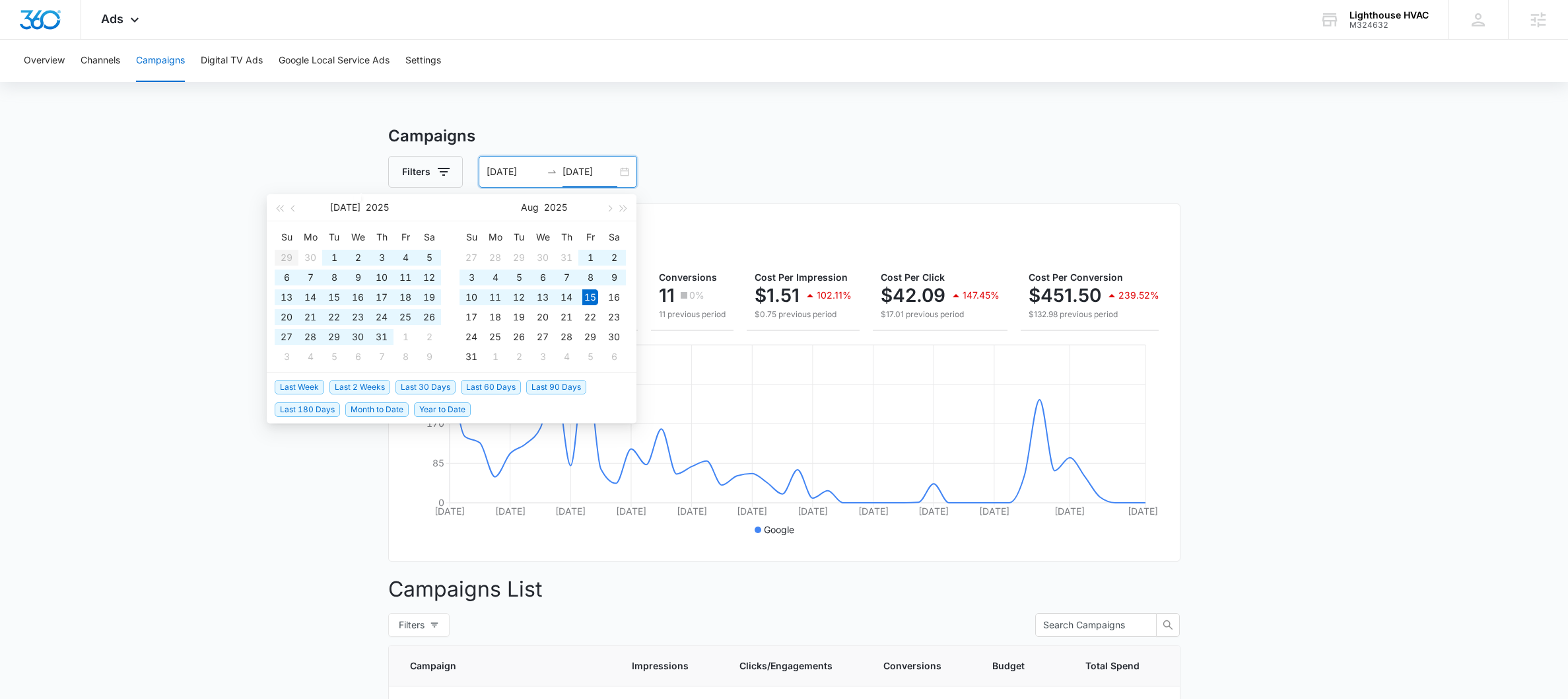
click at [505, 168] on input "[DATE]" at bounding box center [514, 171] width 55 height 14
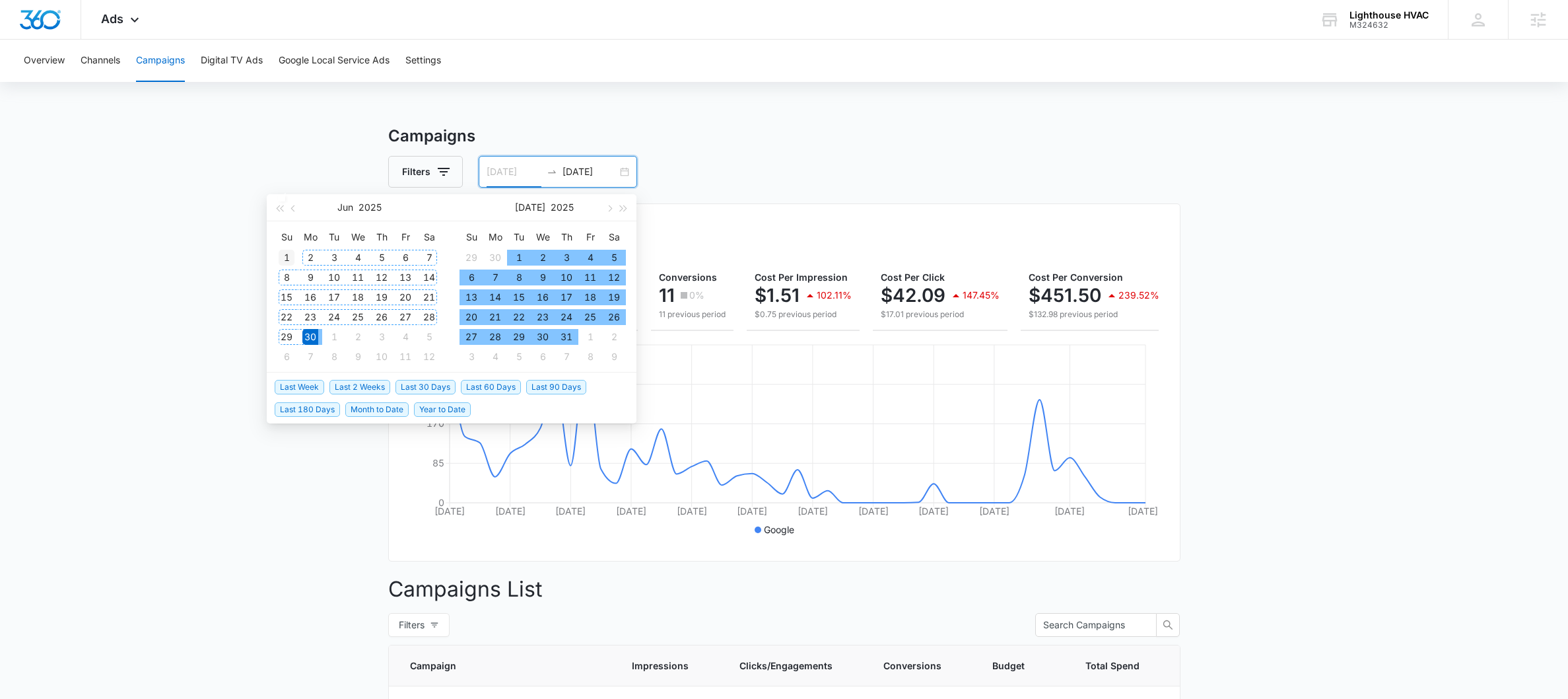
type input "[DATE]"
click at [290, 257] on div "1" at bounding box center [286, 257] width 16 height 16
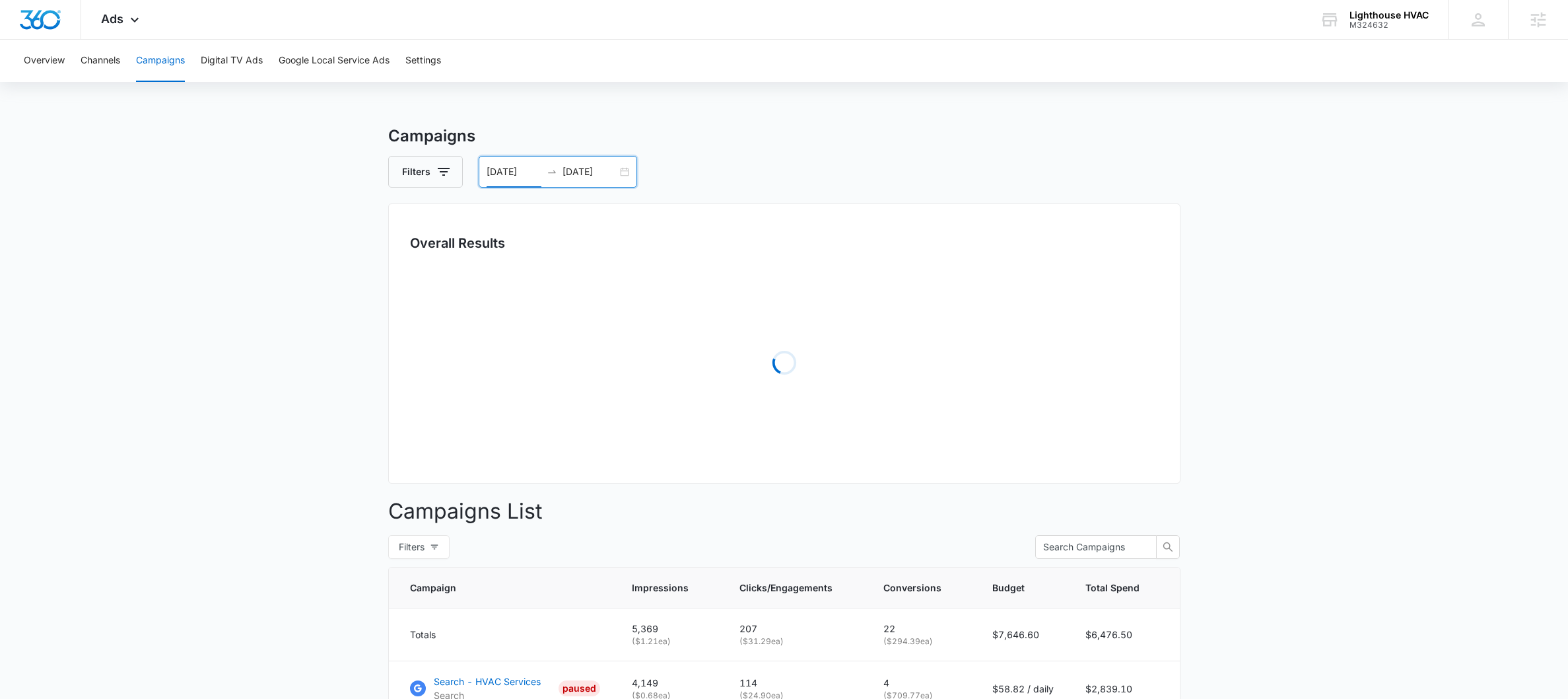
click at [600, 181] on div "[DATE] [DATE]" at bounding box center [558, 172] width 159 height 32
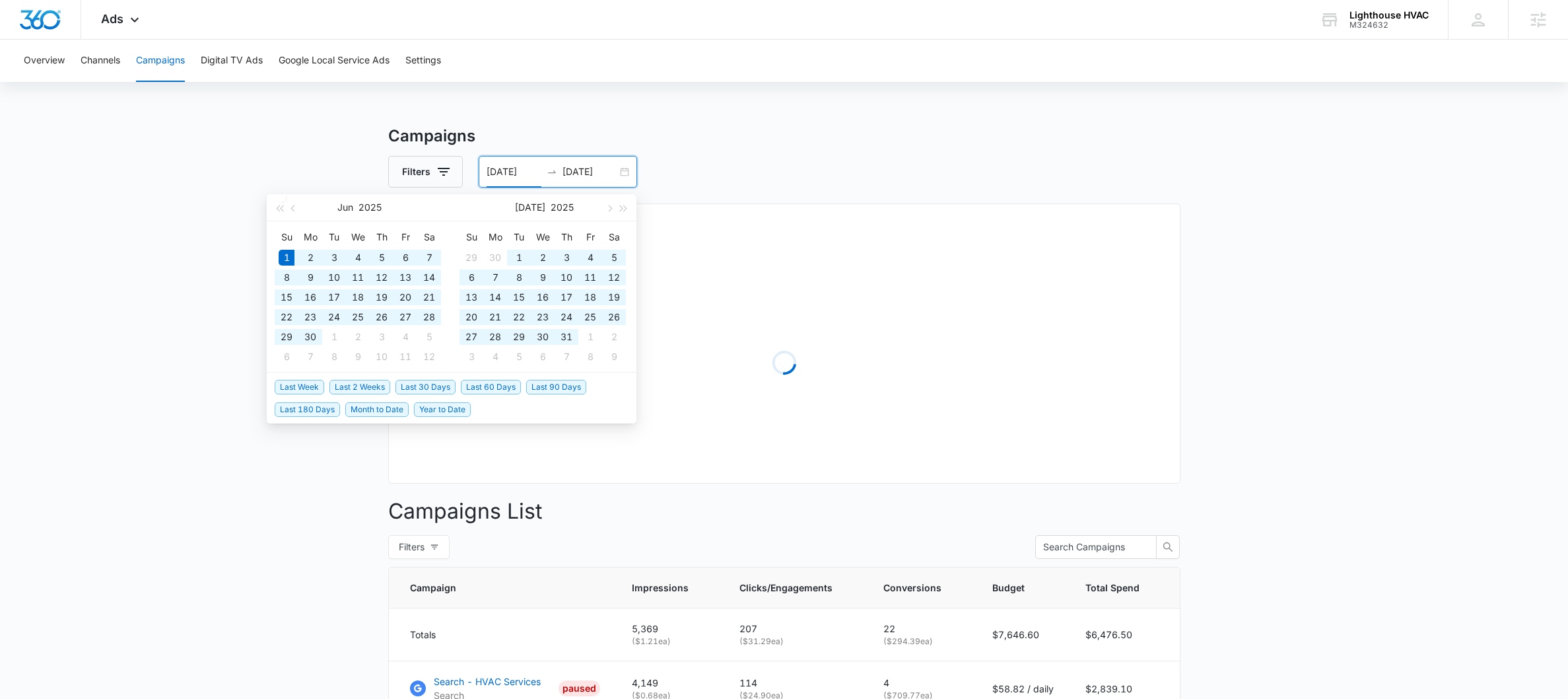
click at [592, 172] on input "[DATE]" at bounding box center [590, 171] width 55 height 14
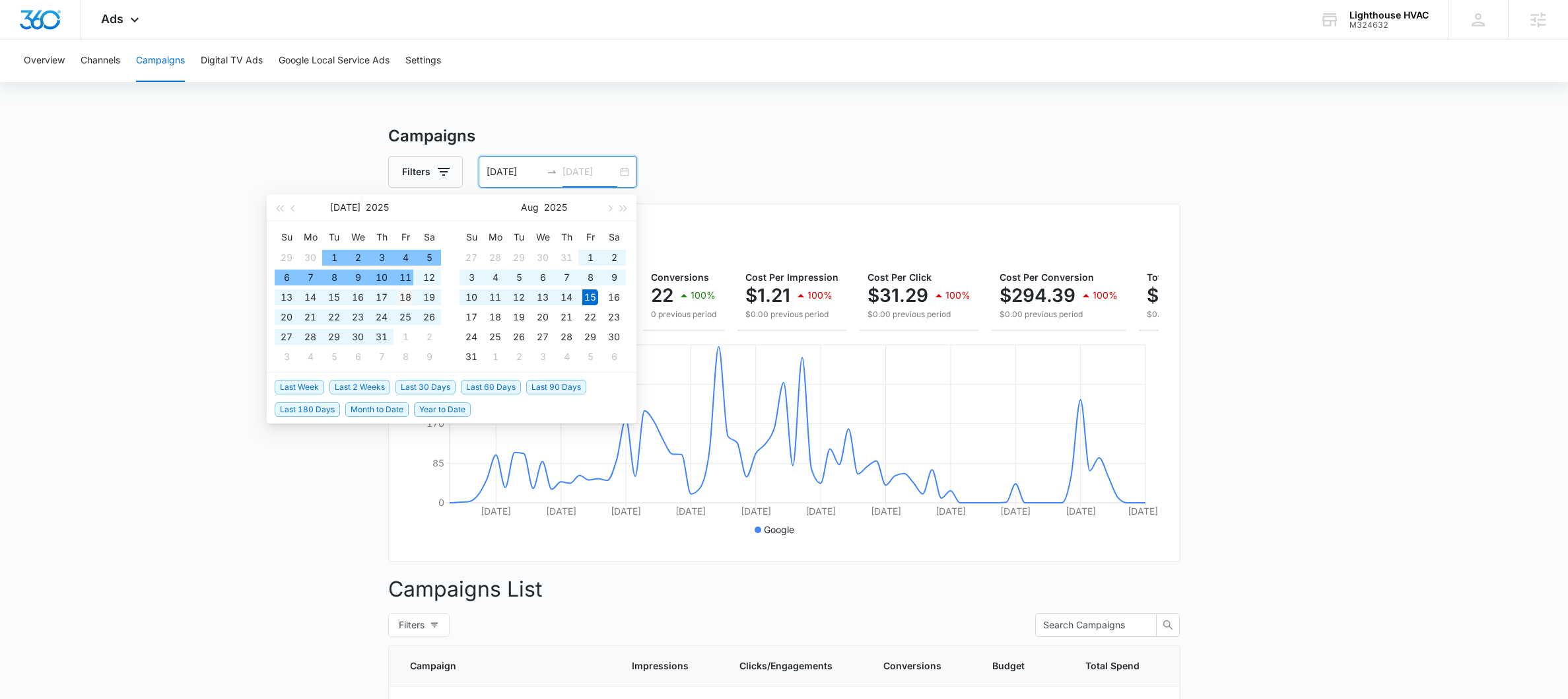
type input "[DATE]"
click at [404, 294] on div "18" at bounding box center [405, 297] width 16 height 16
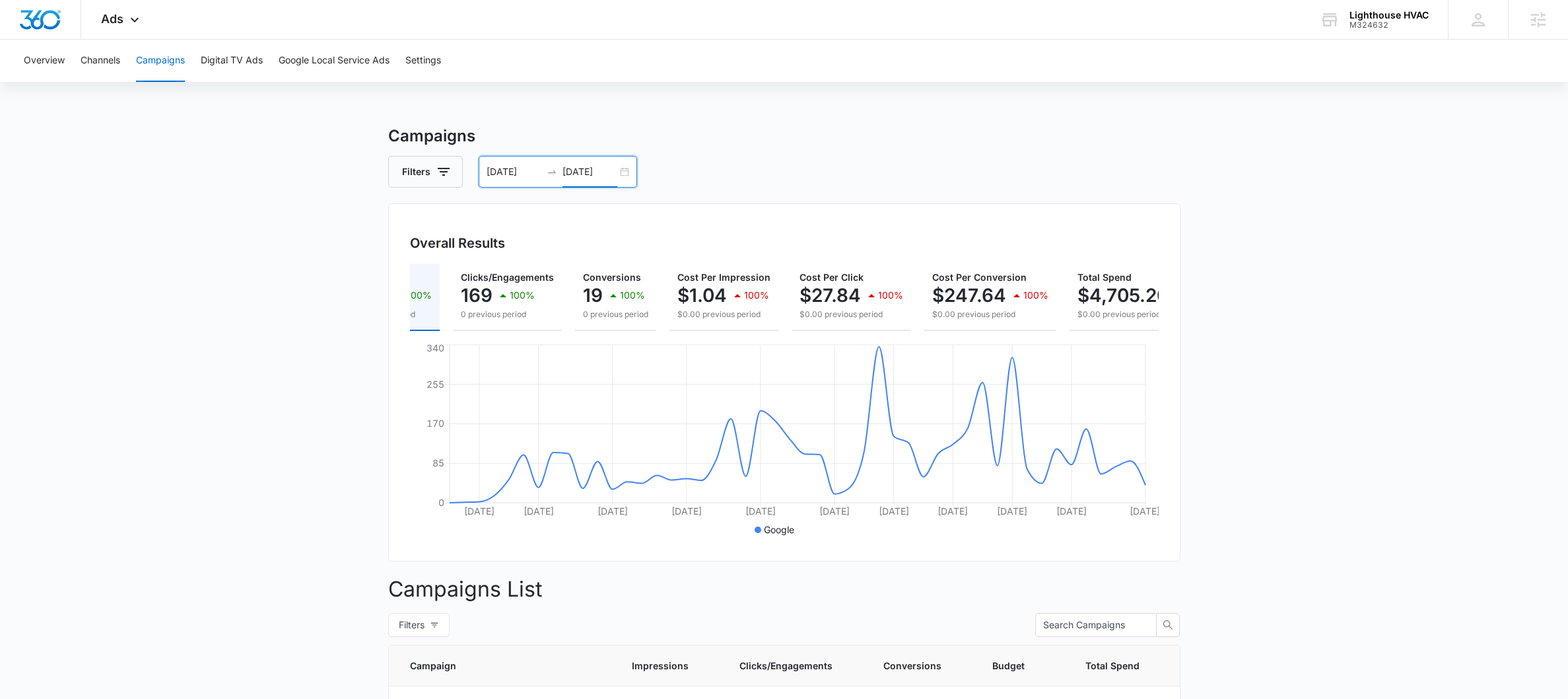
scroll to position [0, 0]
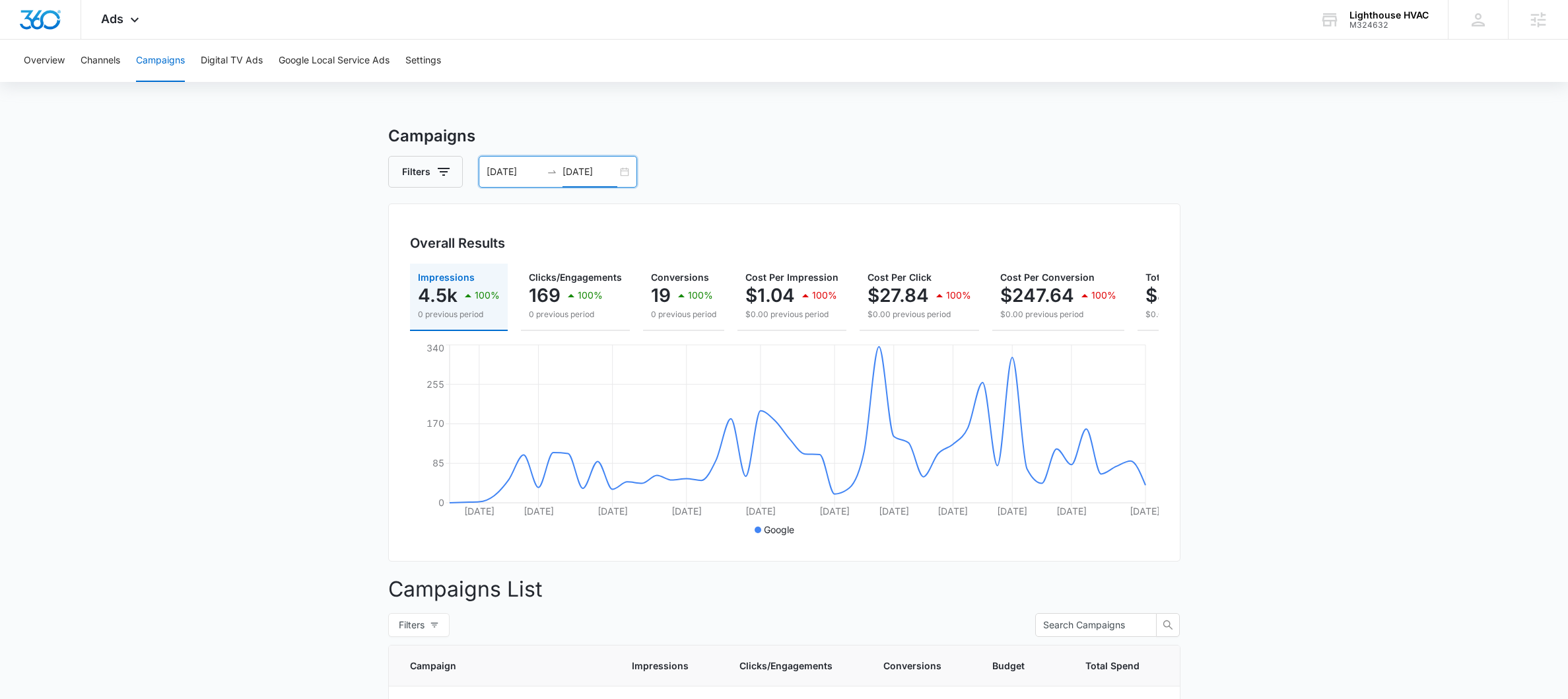
click at [624, 170] on div "[DATE] [DATE]" at bounding box center [558, 172] width 159 height 32
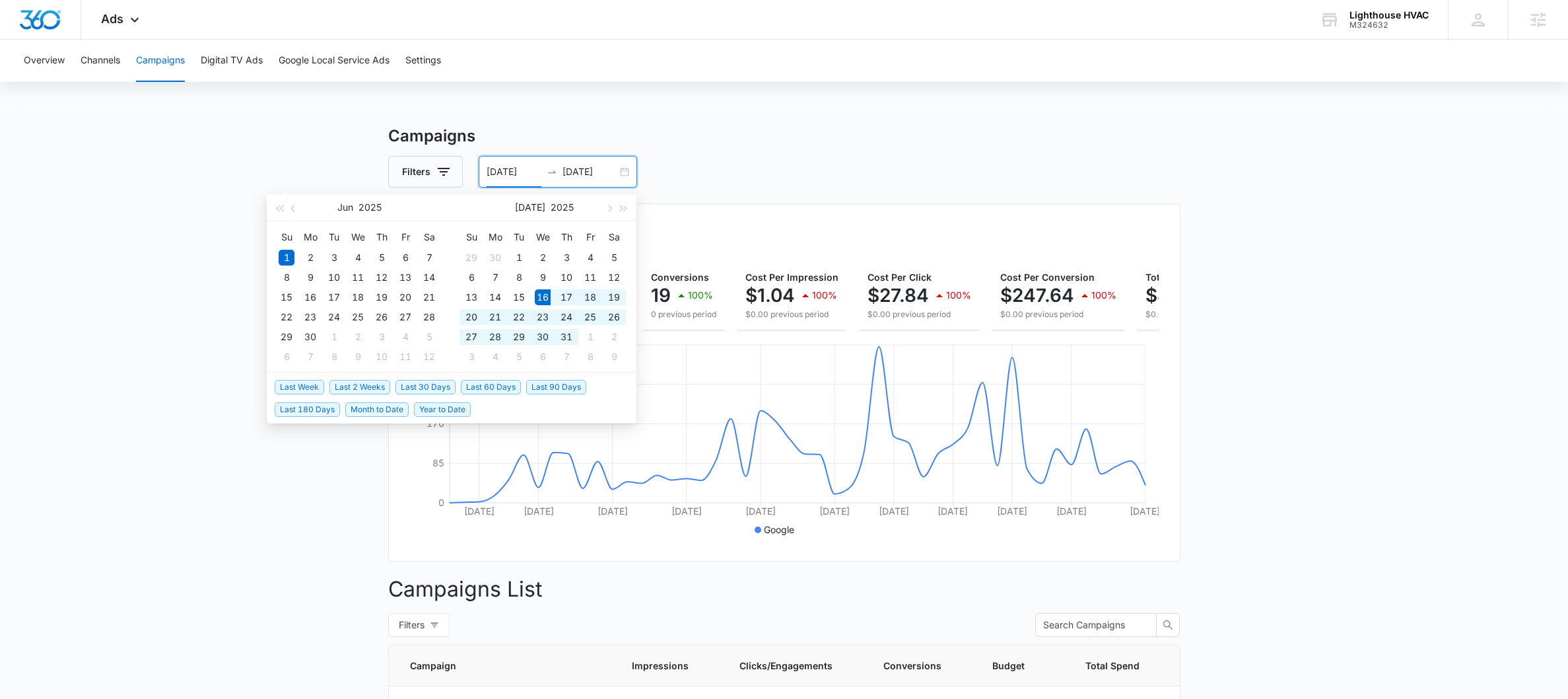
click at [440, 388] on span "Last 30 Days" at bounding box center [425, 387] width 60 height 14
type input "[DATE]"
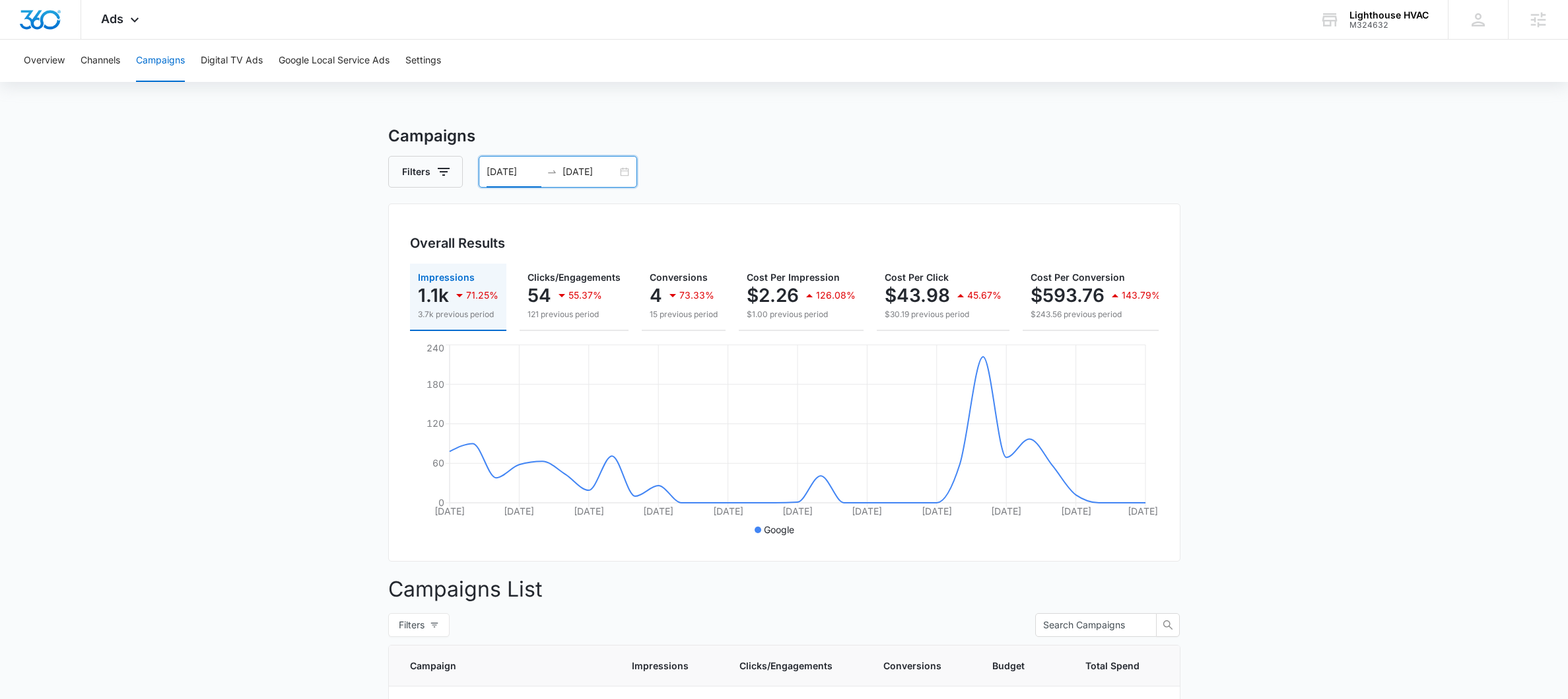
click at [629, 172] on div "[DATE] [DATE]" at bounding box center [558, 172] width 159 height 32
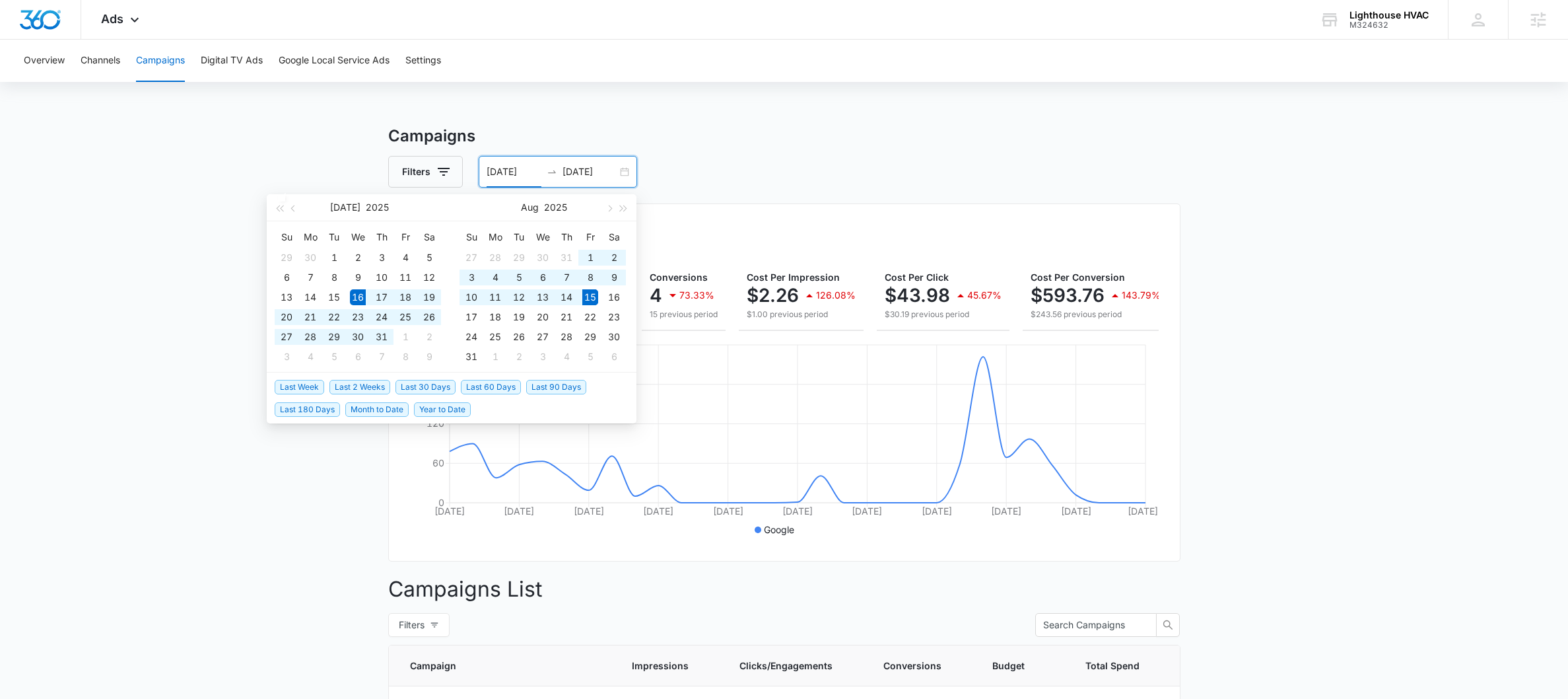
type input "[DATE]"
click at [421, 387] on span "Last 30 Days" at bounding box center [425, 387] width 60 height 14
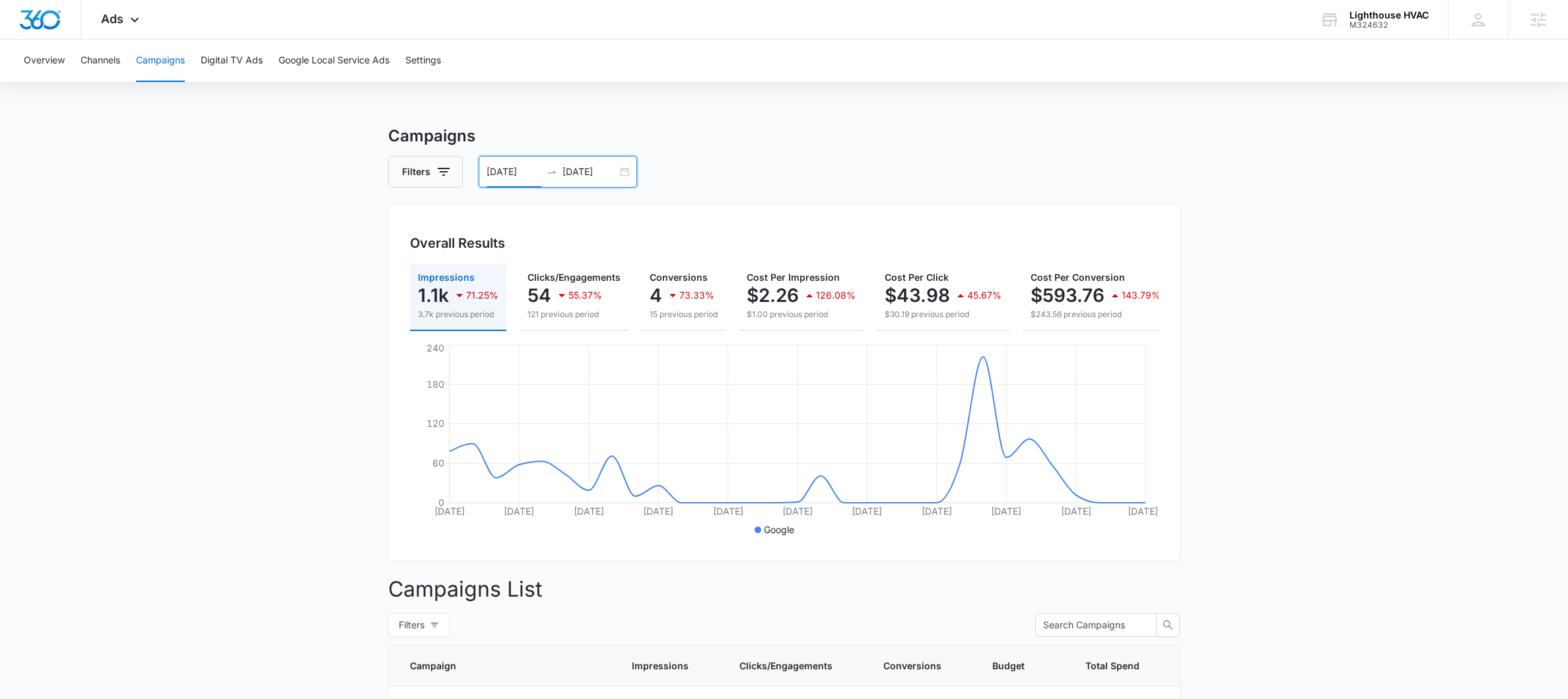
click at [613, 168] on input "[DATE]" at bounding box center [590, 171] width 55 height 14
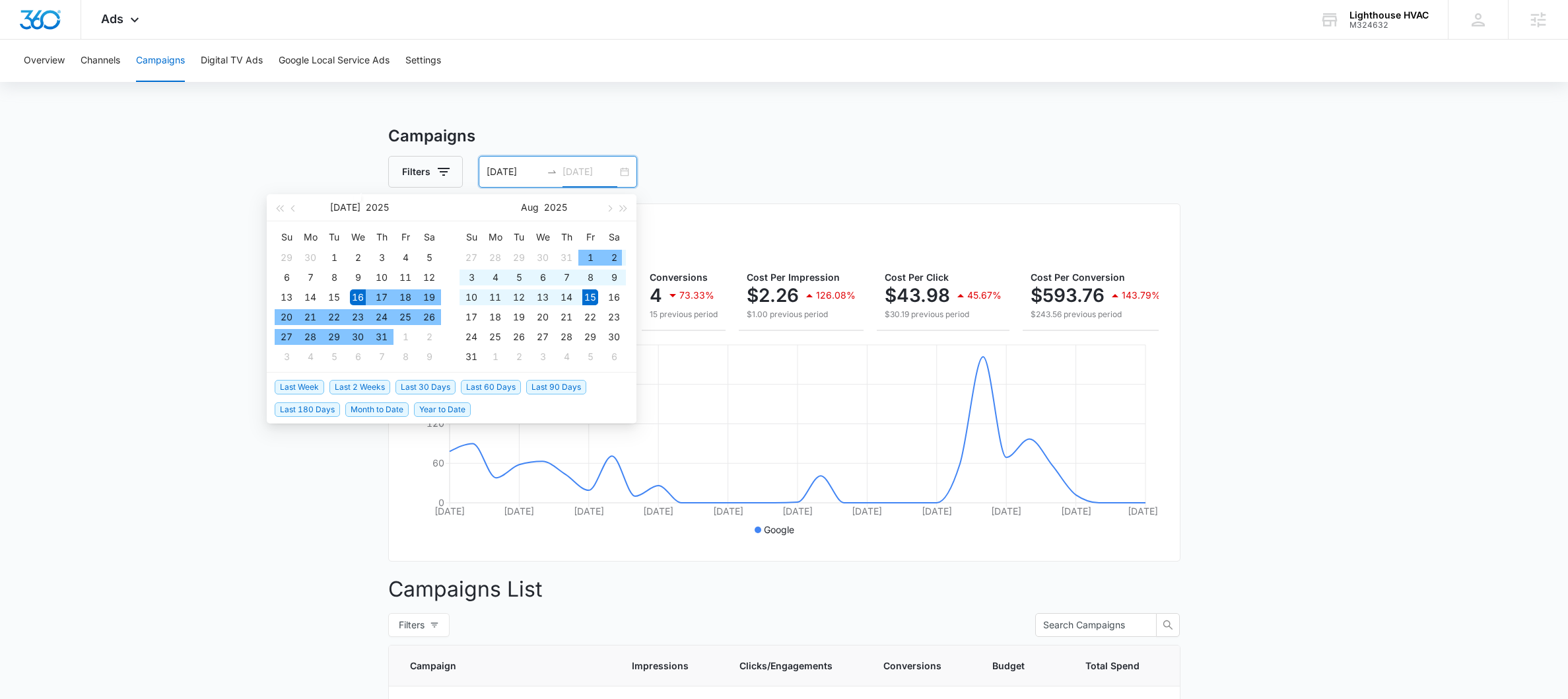
type input "[DATE]"
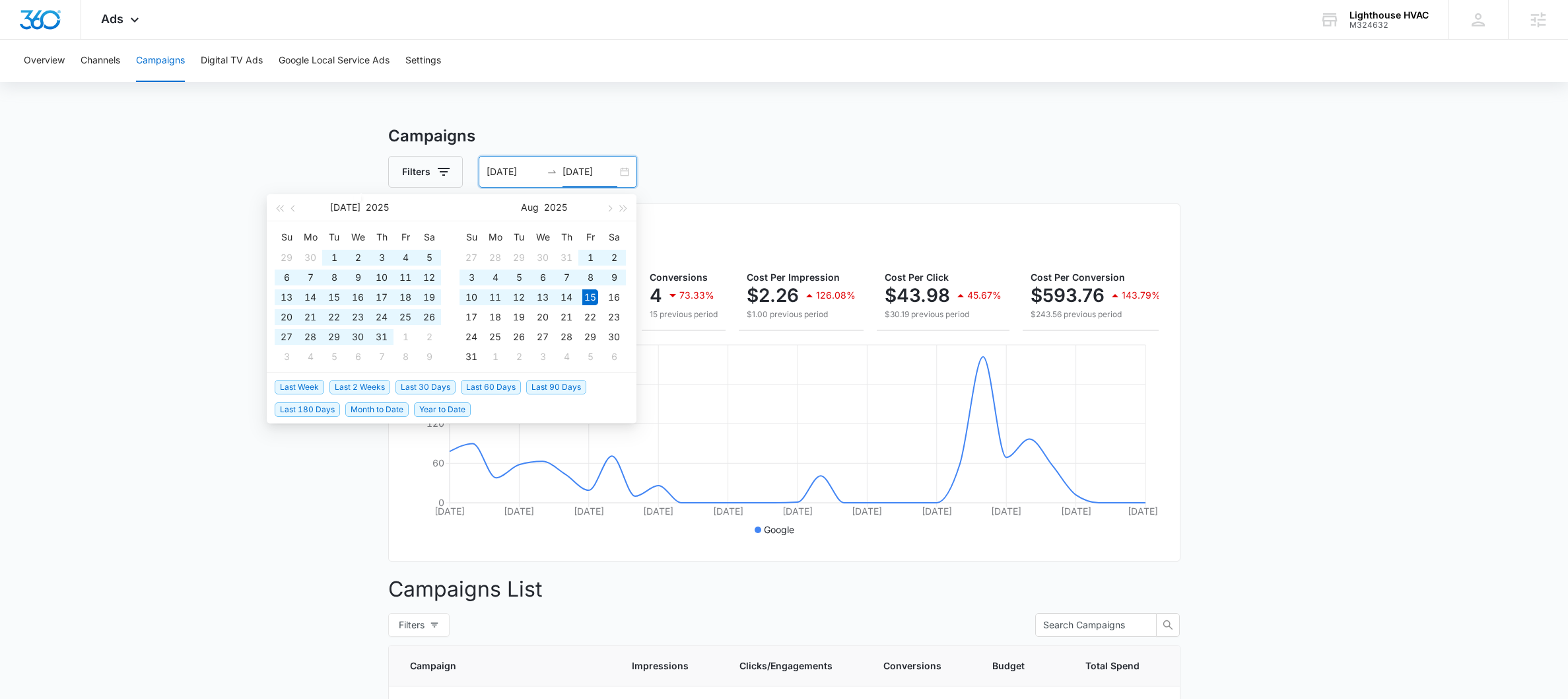
click at [479, 390] on span "Last 60 Days" at bounding box center [491, 387] width 60 height 14
type input "[DATE]"
